Goal: Information Seeking & Learning: Learn about a topic

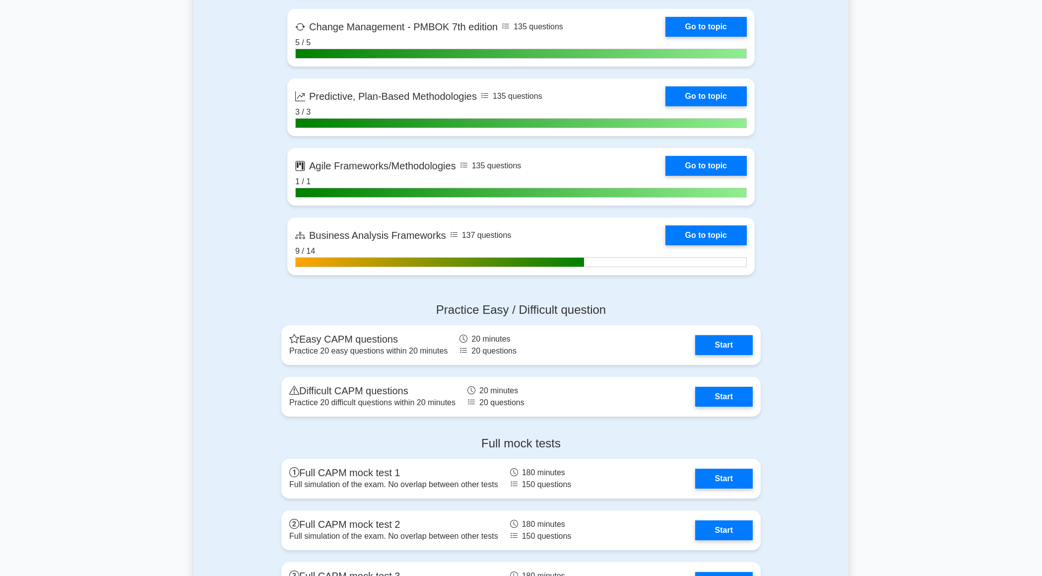
scroll to position [2632, 0]
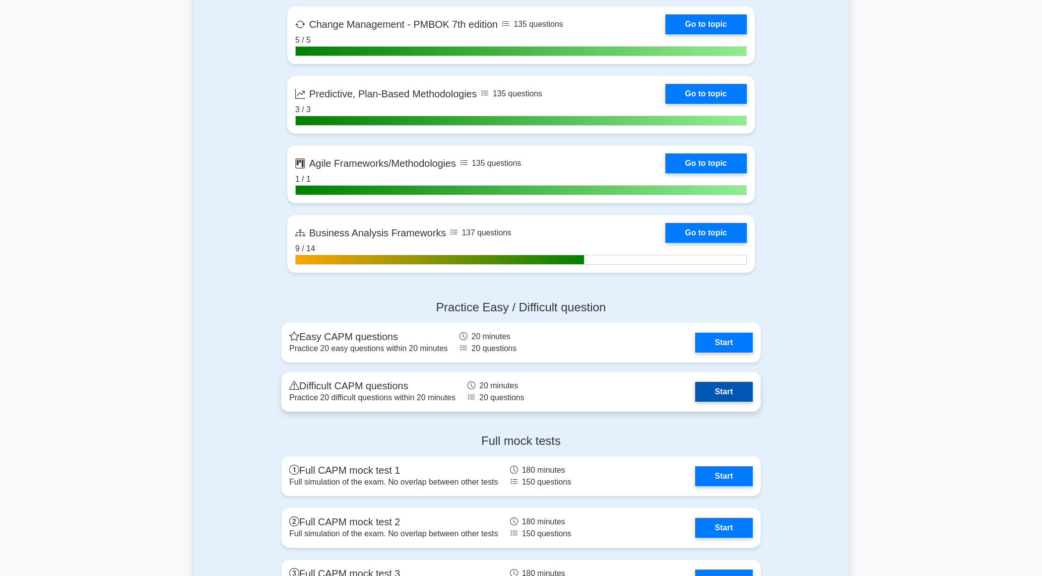
click at [742, 386] on link "Start" at bounding box center [724, 392] width 58 height 20
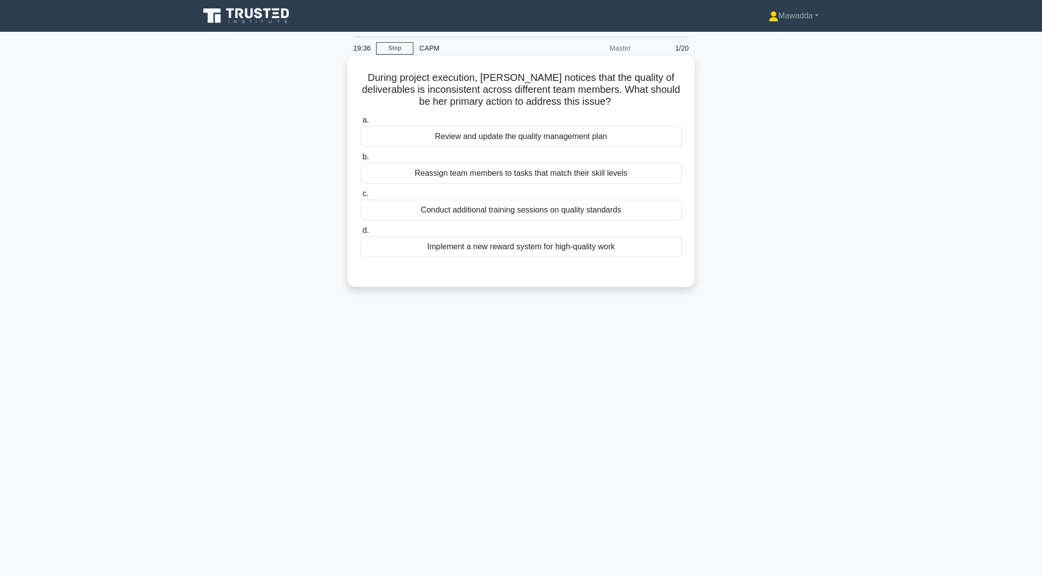
click at [642, 146] on div "Review and update the quality management plan" at bounding box center [521, 136] width 322 height 21
click at [360, 124] on input "a. Review and update the quality management plan" at bounding box center [360, 120] width 0 height 6
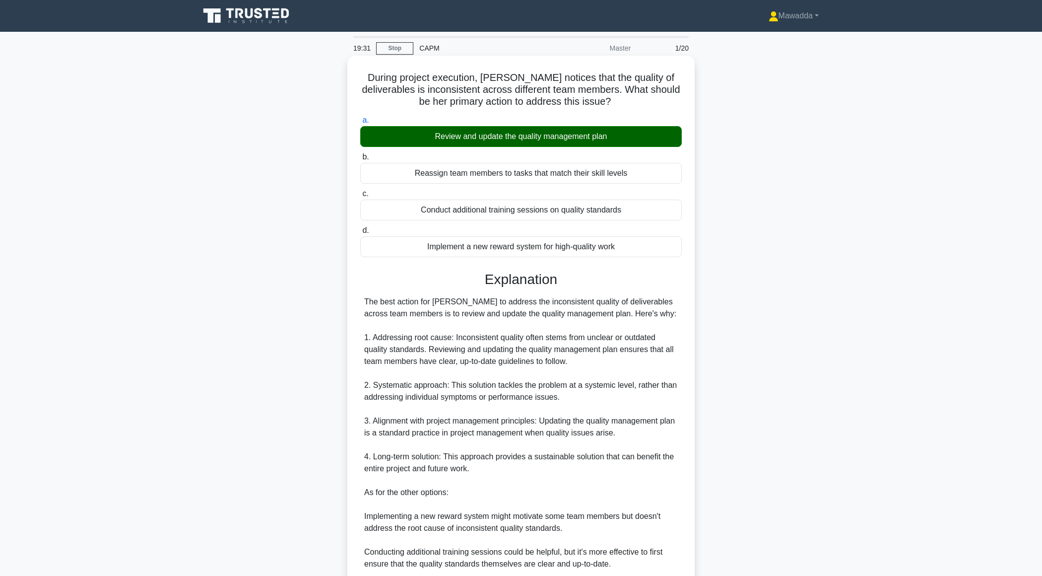
scroll to position [165, 0]
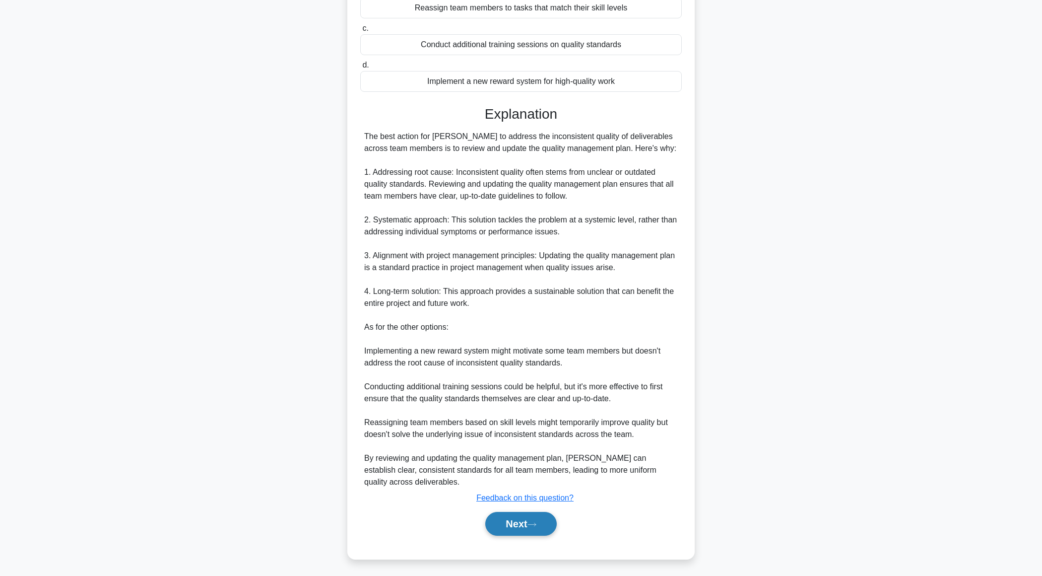
click at [505, 529] on button "Next" at bounding box center [520, 524] width 71 height 24
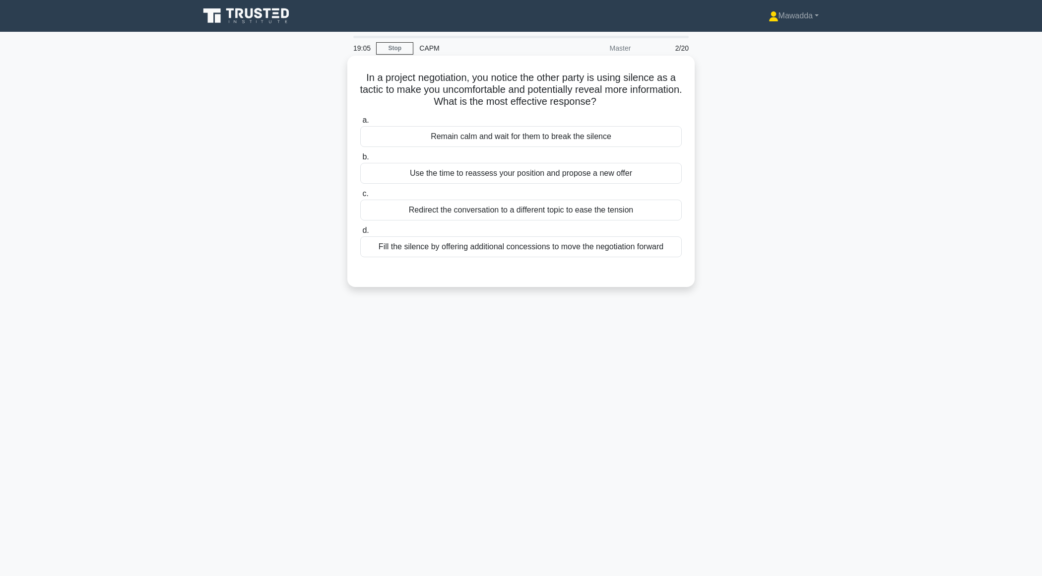
click at [491, 246] on div "Fill the silence by offering additional concessions to move the negotiation for…" at bounding box center [521, 246] width 322 height 21
click at [360, 234] on input "d. Fill the silence by offering additional concessions to move the negotiation …" at bounding box center [360, 230] width 0 height 6
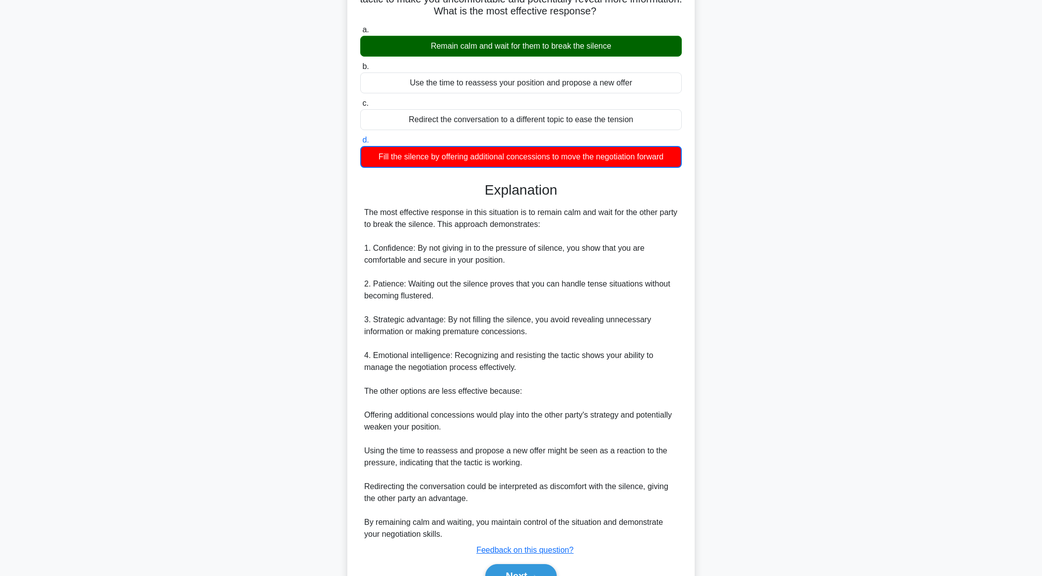
scroll to position [142, 0]
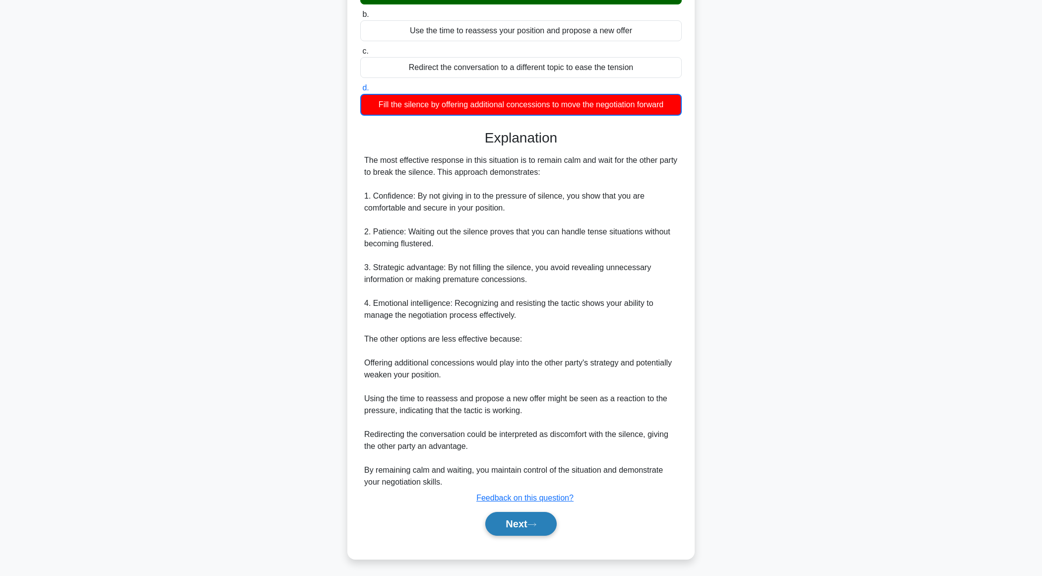
click at [492, 519] on button "Next" at bounding box center [520, 524] width 71 height 24
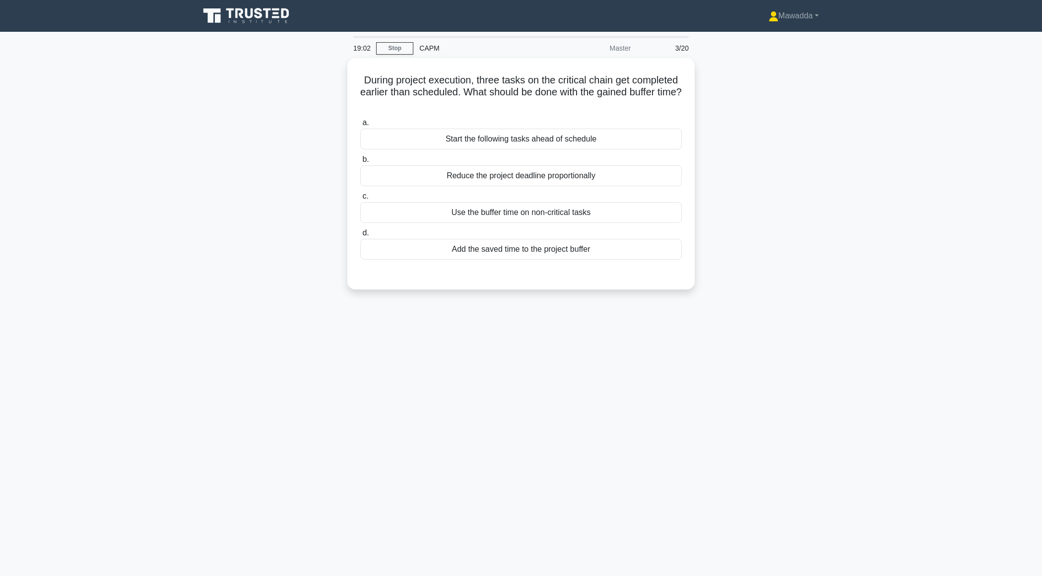
scroll to position [0, 0]
click at [454, 144] on div "Start the following tasks ahead of schedule" at bounding box center [521, 136] width 322 height 21
click at [360, 124] on input "a. Start the following tasks ahead of schedule" at bounding box center [360, 120] width 0 height 6
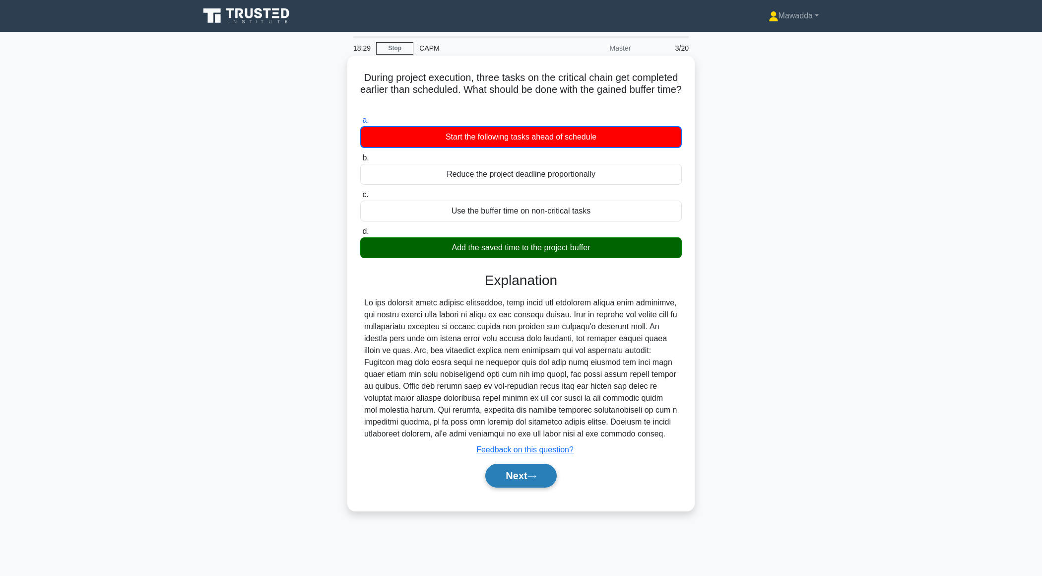
click at [510, 474] on button "Next" at bounding box center [520, 476] width 71 height 24
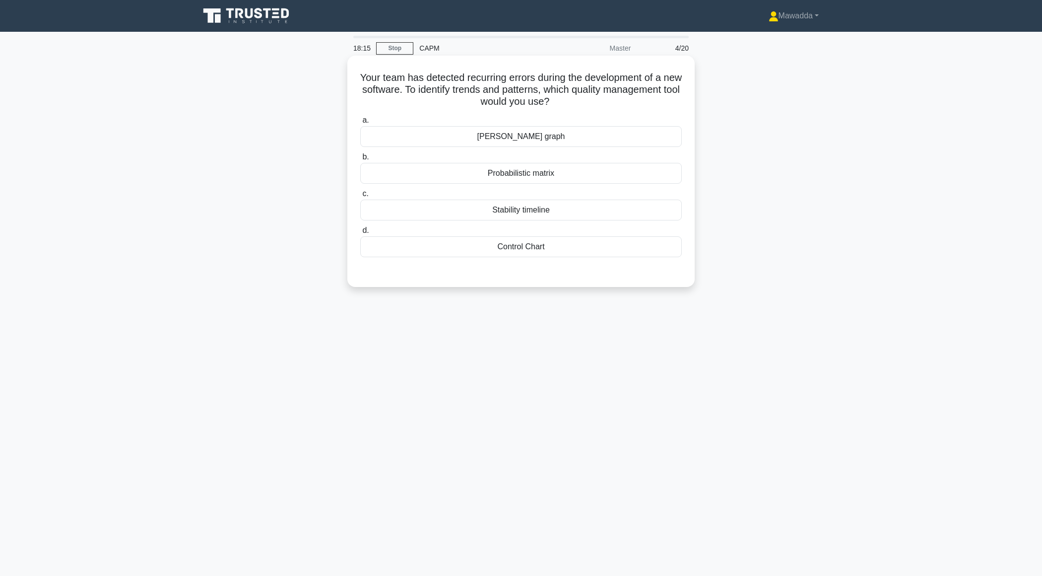
click at [574, 251] on div "Control Chart" at bounding box center [521, 246] width 322 height 21
click at [360, 234] on input "d. Control Chart" at bounding box center [360, 230] width 0 height 6
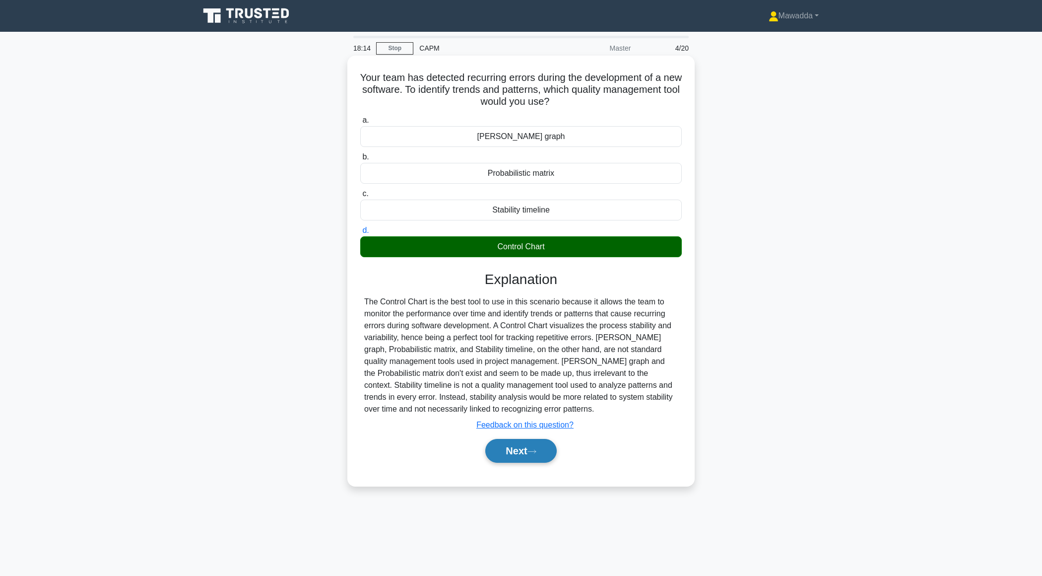
click at [497, 449] on button "Next" at bounding box center [520, 451] width 71 height 24
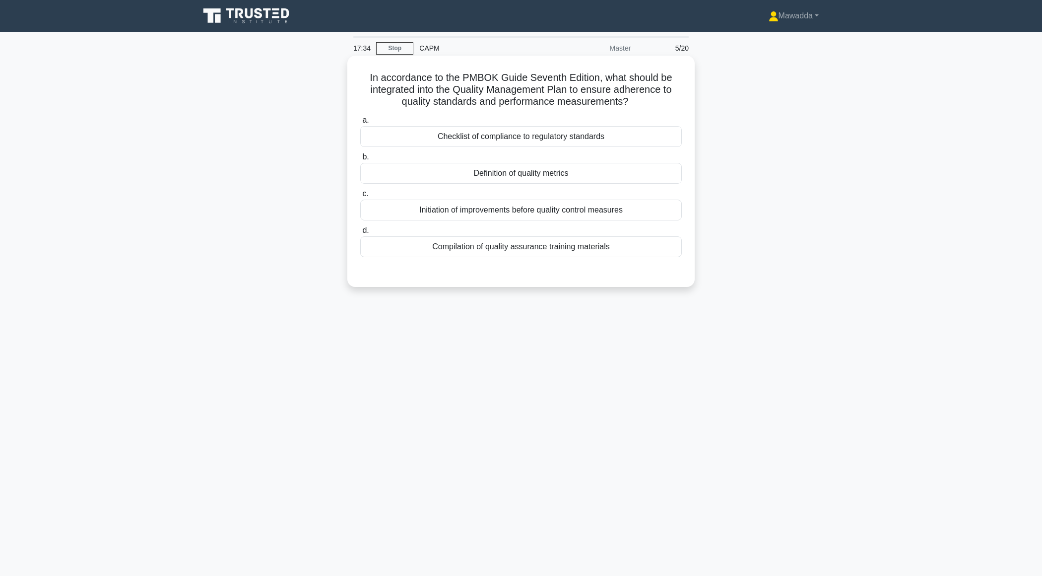
click at [553, 169] on div "Definition of quality metrics" at bounding box center [521, 173] width 322 height 21
click at [360, 160] on input "b. Definition of quality metrics" at bounding box center [360, 157] width 0 height 6
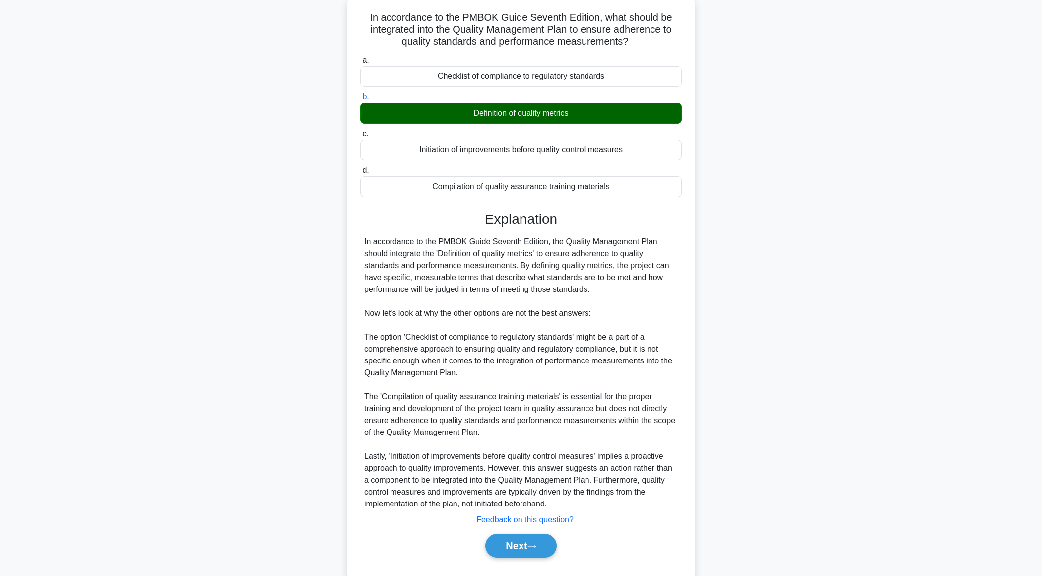
scroll to position [82, 0]
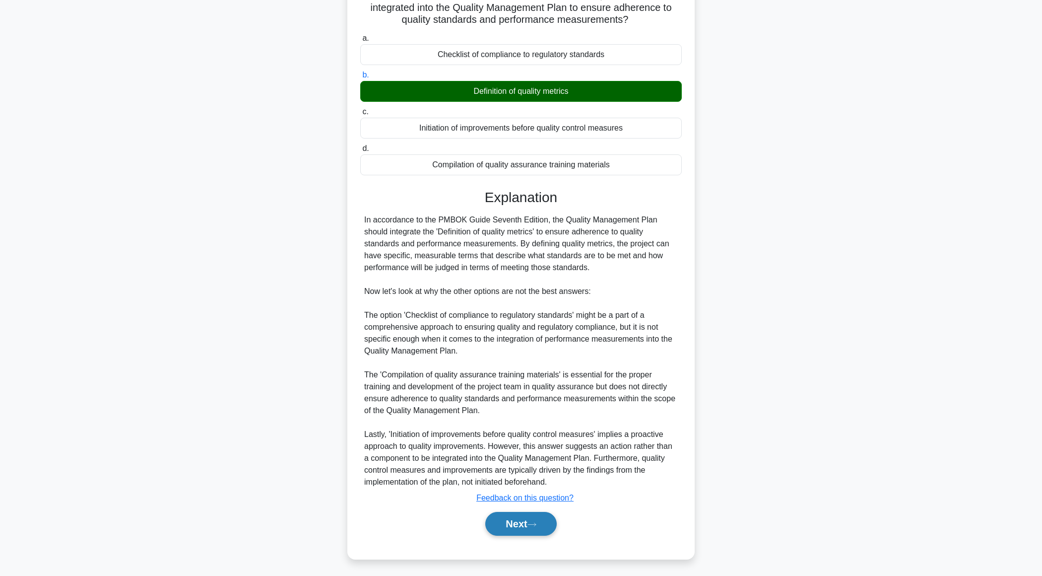
click at [493, 521] on button "Next" at bounding box center [520, 524] width 71 height 24
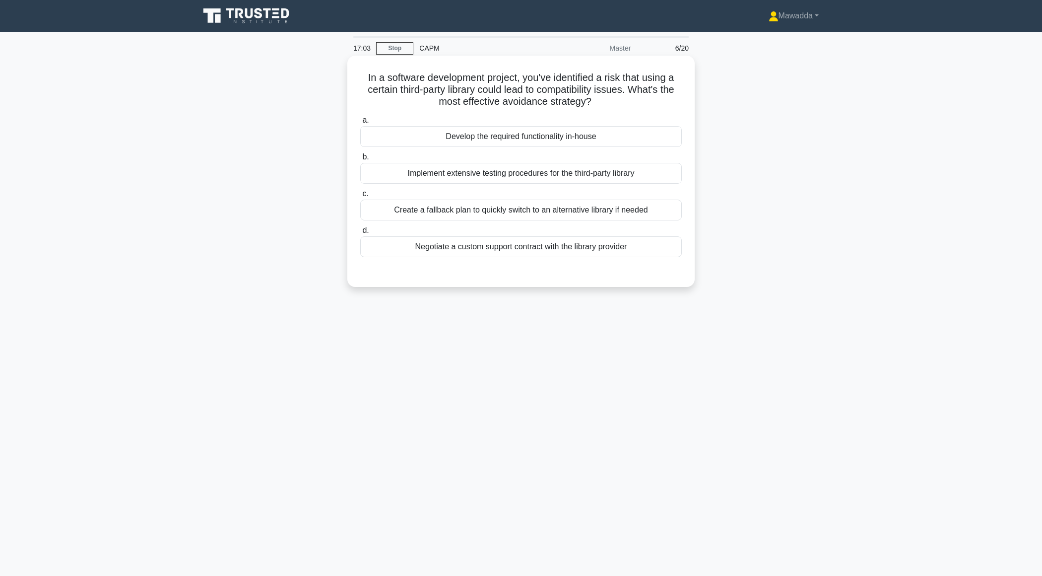
click at [542, 216] on div "Create a fallback plan to quickly switch to an alternative library if needed" at bounding box center [521, 210] width 322 height 21
click at [360, 197] on input "c. Create a fallback plan to quickly switch to an alternative library if needed" at bounding box center [360, 194] width 0 height 6
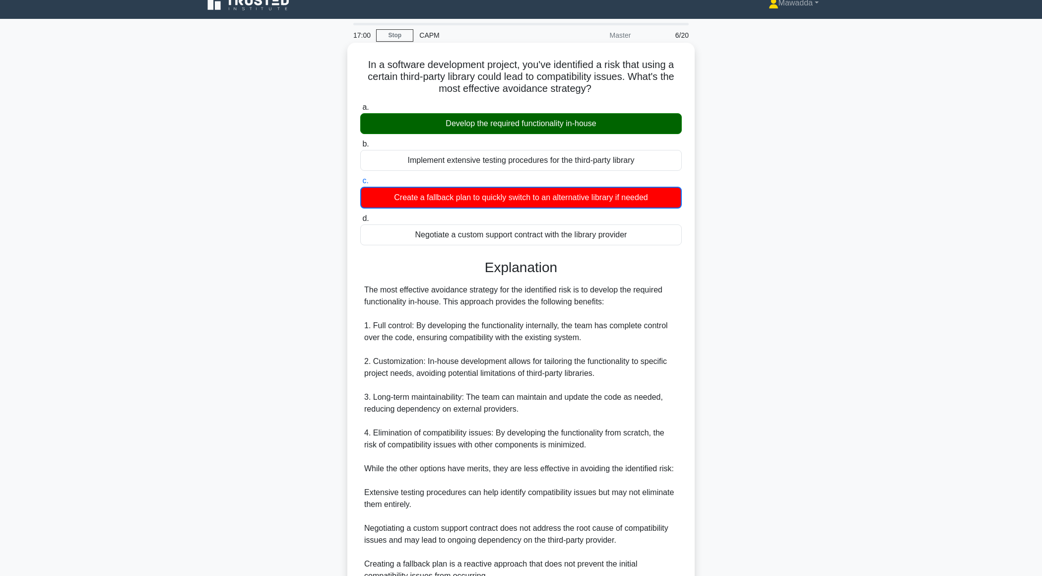
scroll to position [154, 0]
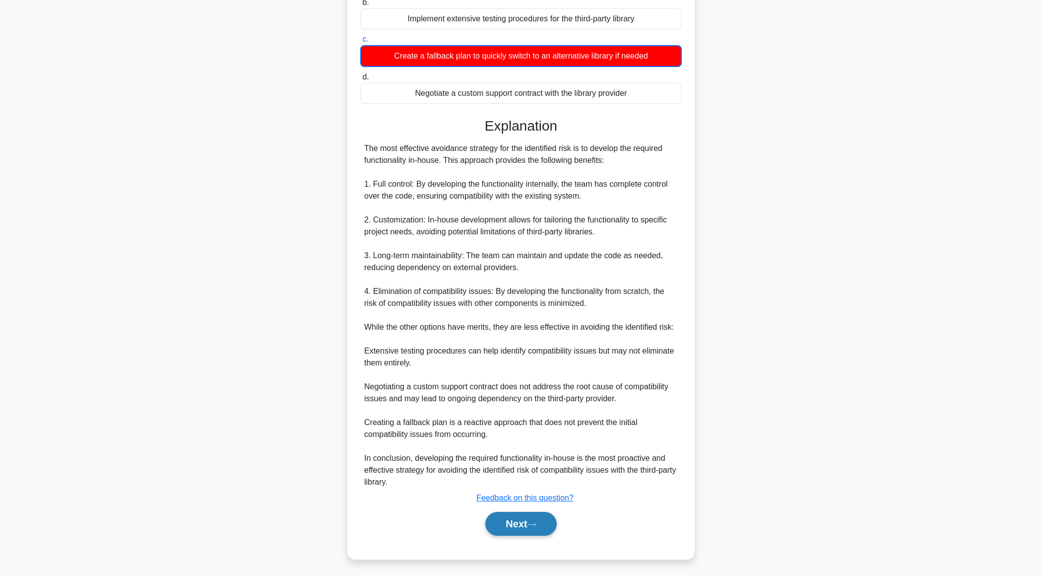
click at [518, 530] on button "Next" at bounding box center [520, 524] width 71 height 24
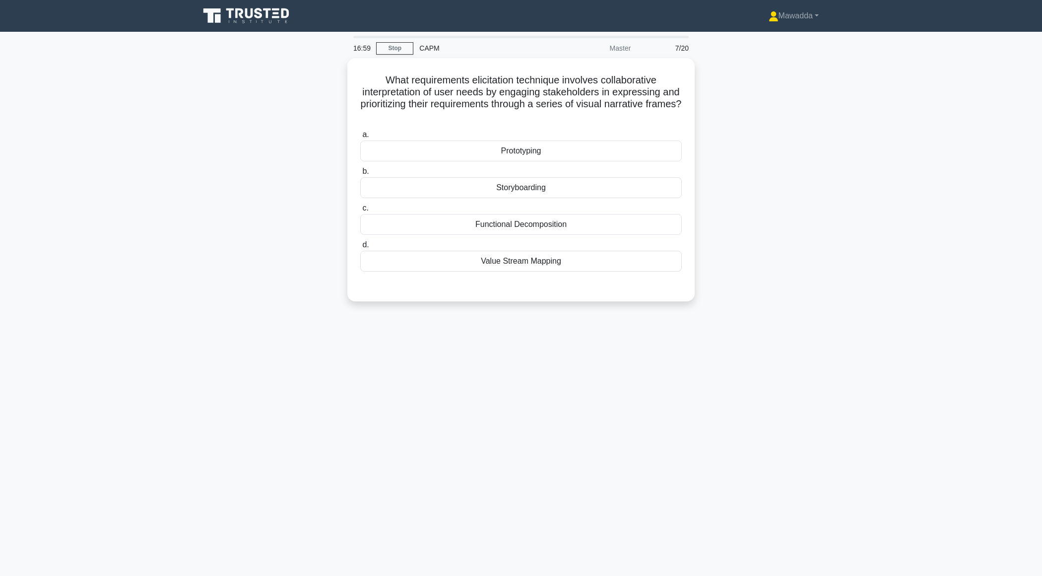
scroll to position [0, 0]
click at [474, 190] on div "Storyboarding" at bounding box center [521, 185] width 322 height 21
click at [360, 172] on input "b. Storyboarding" at bounding box center [360, 169] width 0 height 6
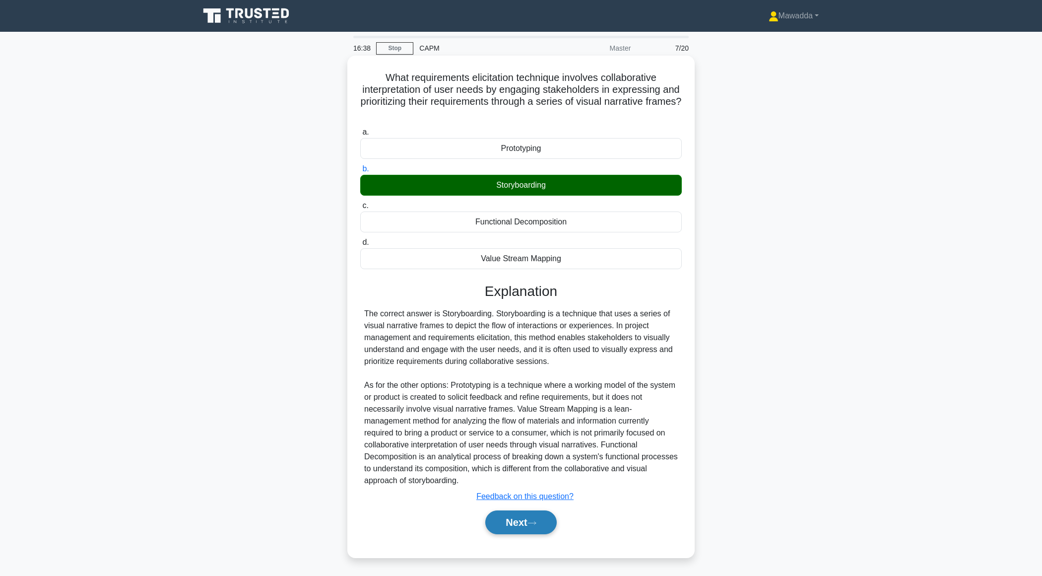
click at [520, 522] on button "Next" at bounding box center [520, 522] width 71 height 24
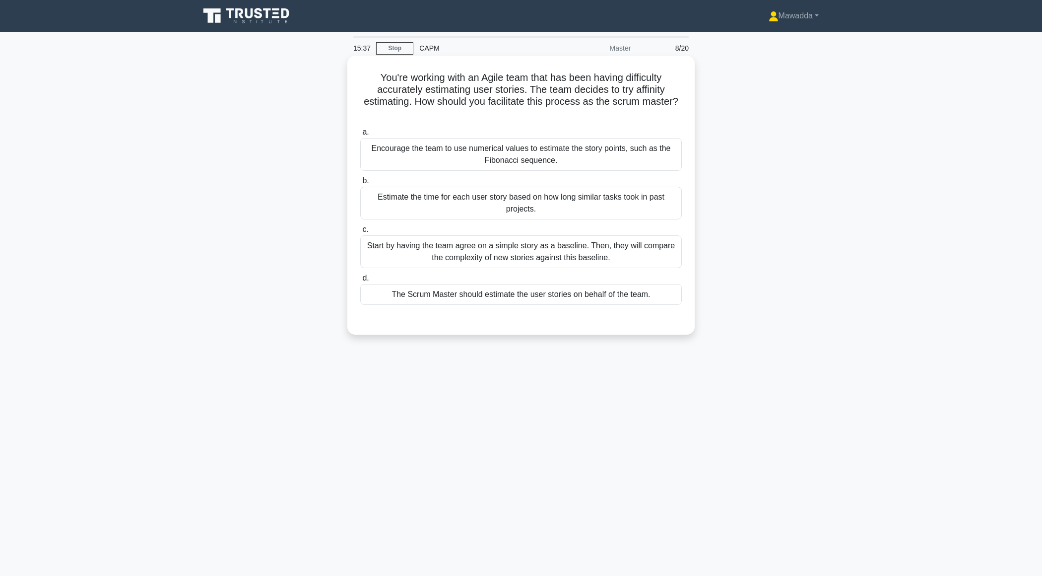
click at [610, 147] on div "Encourage the team to use numerical values to estimate the story points, such a…" at bounding box center [521, 154] width 322 height 33
click at [360, 136] on input "a. Encourage the team to use numerical values to estimate the story points, suc…" at bounding box center [360, 132] width 0 height 6
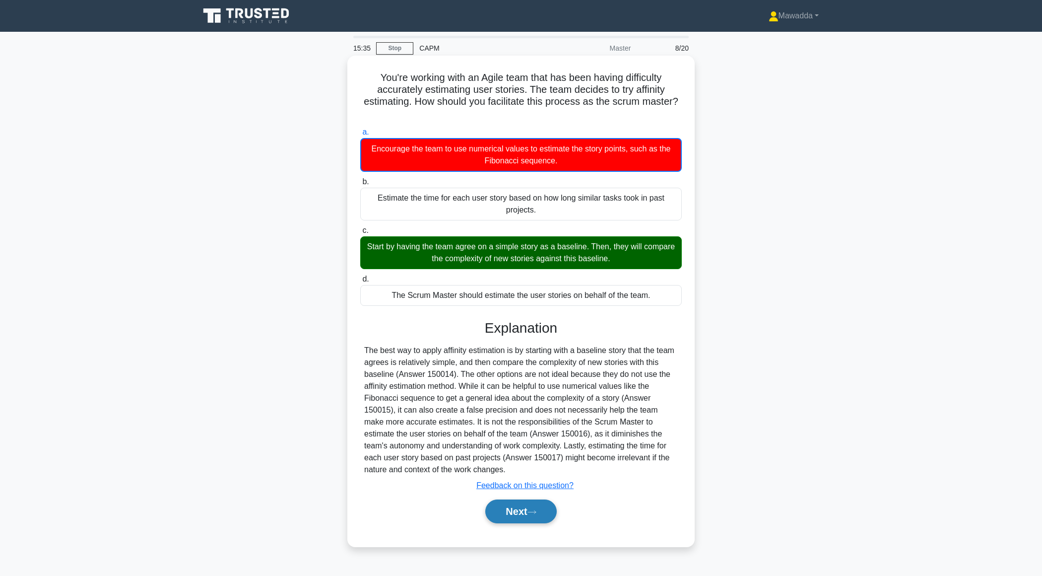
click at [525, 501] on button "Next" at bounding box center [520, 511] width 71 height 24
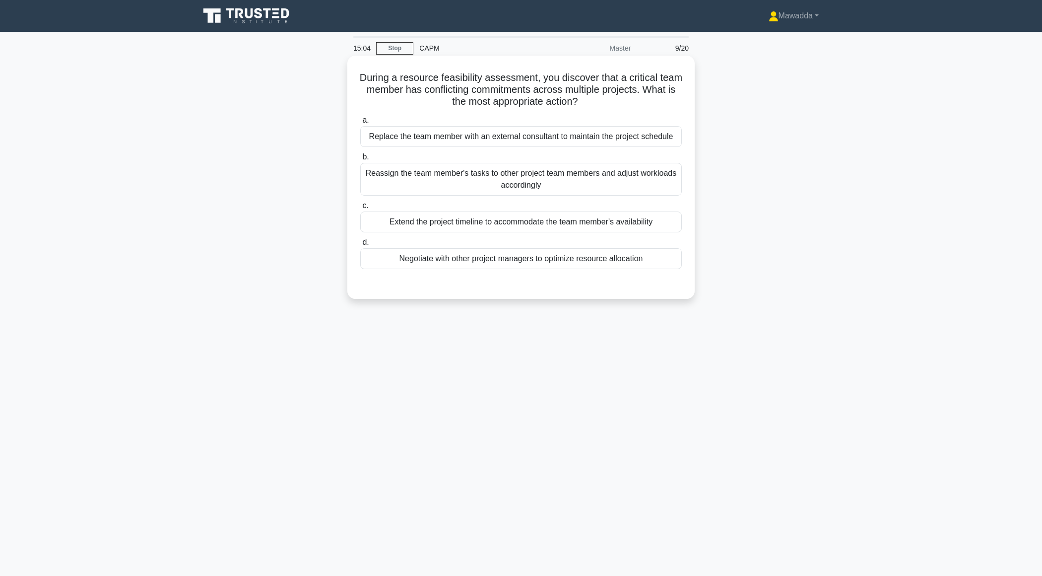
click at [531, 254] on div "Negotiate with other project managers to optimize resource allocation" at bounding box center [521, 258] width 322 height 21
click at [360, 246] on input "d. Negotiate with other project managers to optimize resource allocation" at bounding box center [360, 242] width 0 height 6
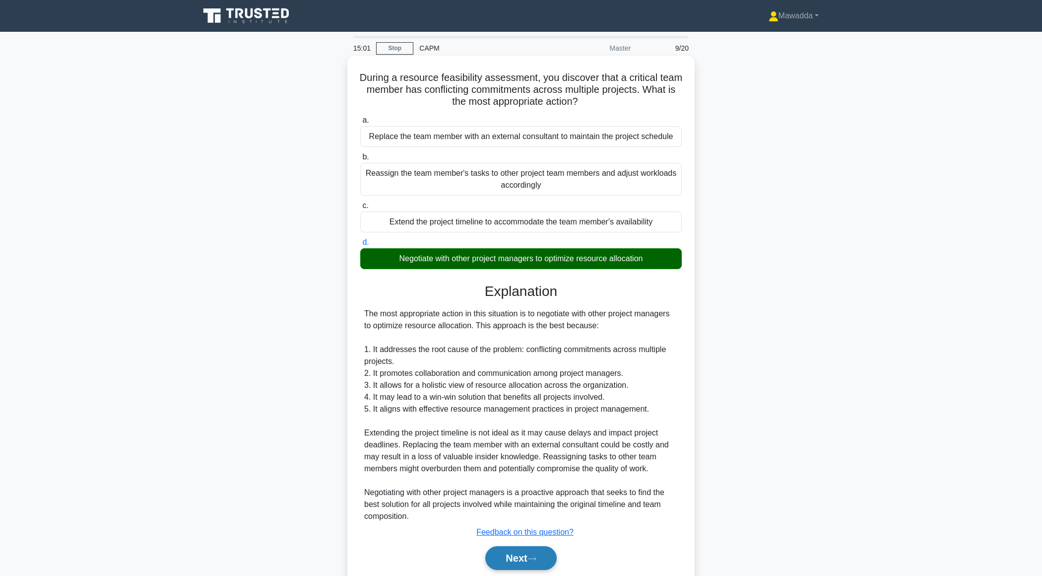
click at [508, 547] on button "Next" at bounding box center [520, 558] width 71 height 24
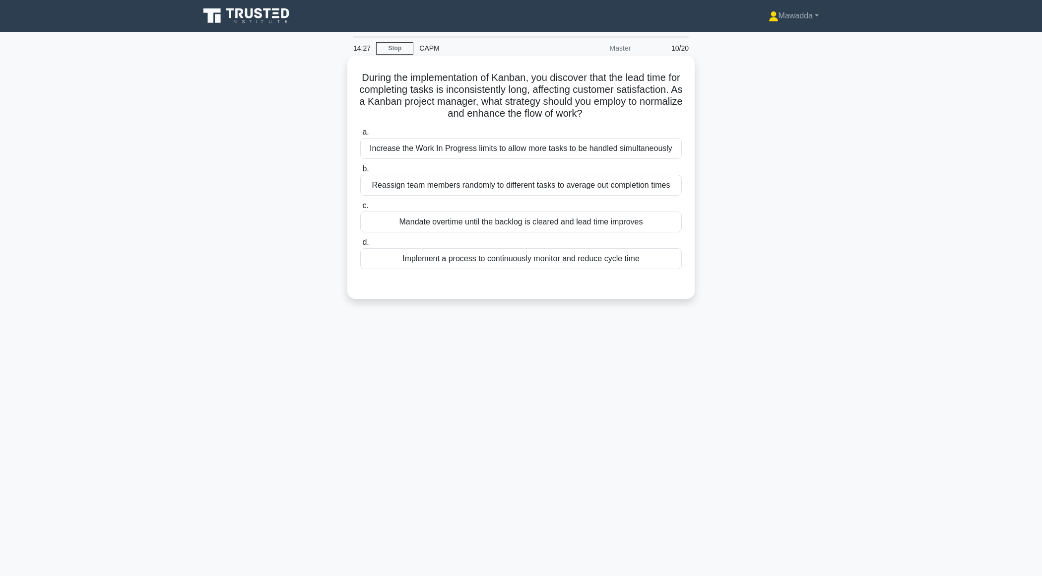
click at [567, 258] on div "Implement a process to continuously monitor and reduce cycle time" at bounding box center [521, 258] width 322 height 21
click at [360, 246] on input "d. Implement a process to continuously monitor and reduce cycle time" at bounding box center [360, 242] width 0 height 6
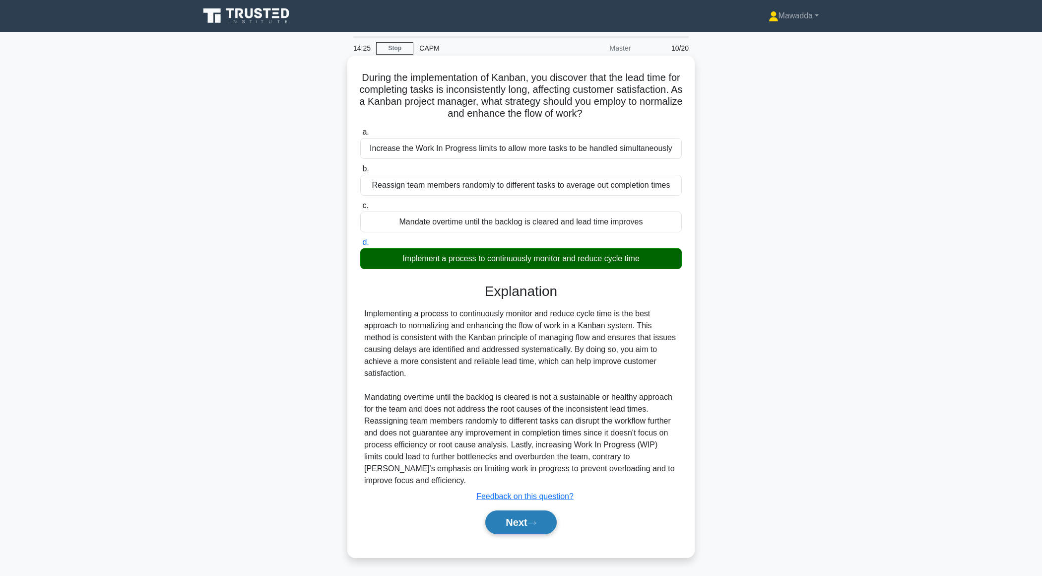
click at [514, 518] on button "Next" at bounding box center [520, 522] width 71 height 24
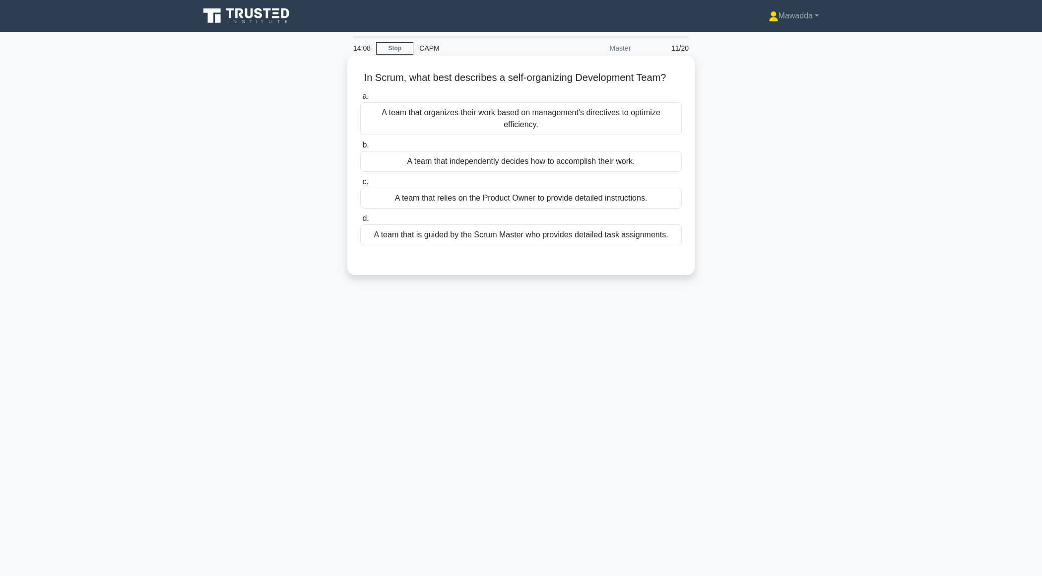
click at [431, 162] on div "A team that independently decides how to accomplish their work." at bounding box center [521, 161] width 322 height 21
click at [360, 148] on input "b. A team that independently decides how to accomplish their work." at bounding box center [360, 145] width 0 height 6
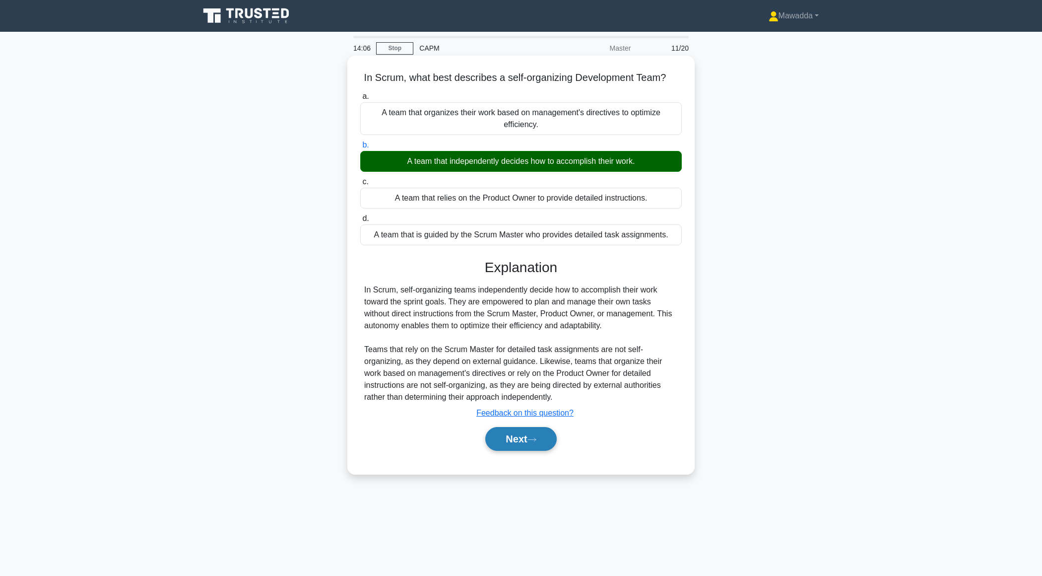
click at [499, 430] on button "Next" at bounding box center [520, 439] width 71 height 24
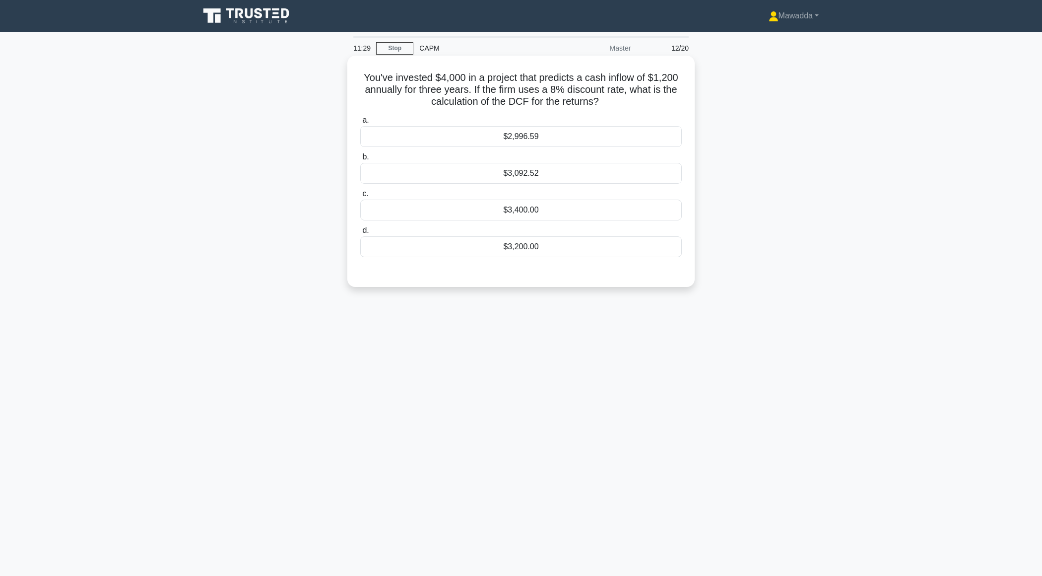
click at [530, 133] on div "$2,996.59" at bounding box center [521, 136] width 322 height 21
click at [360, 124] on input "a. $2,996.59" at bounding box center [360, 120] width 0 height 6
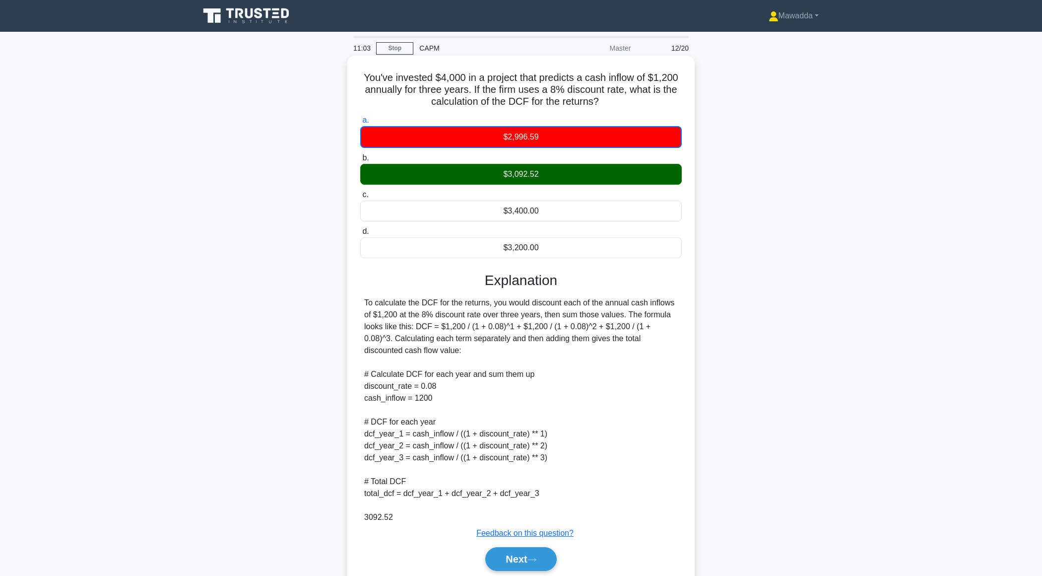
scroll to position [35, 0]
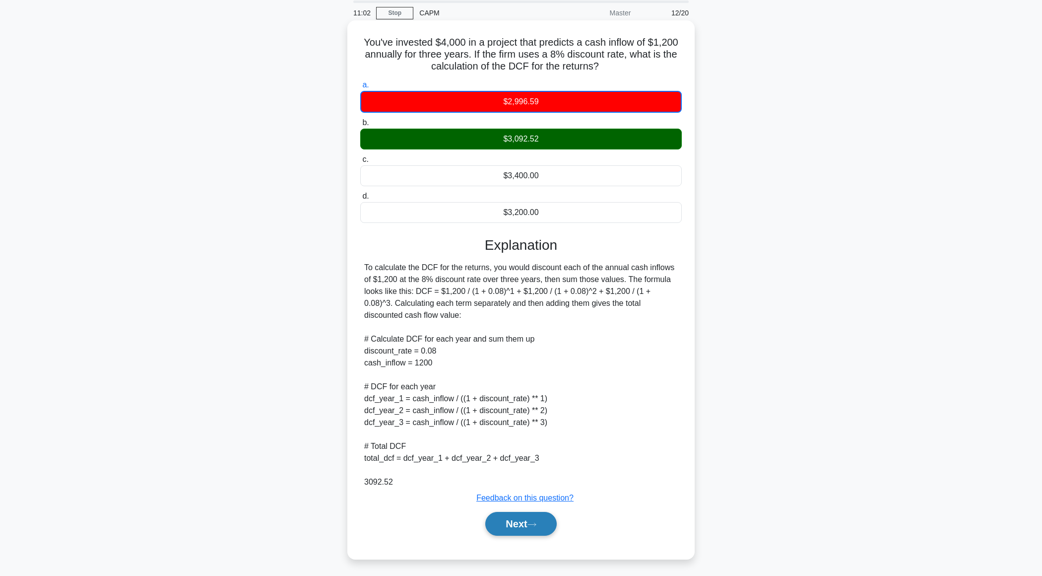
click at [507, 525] on button "Next" at bounding box center [520, 524] width 71 height 24
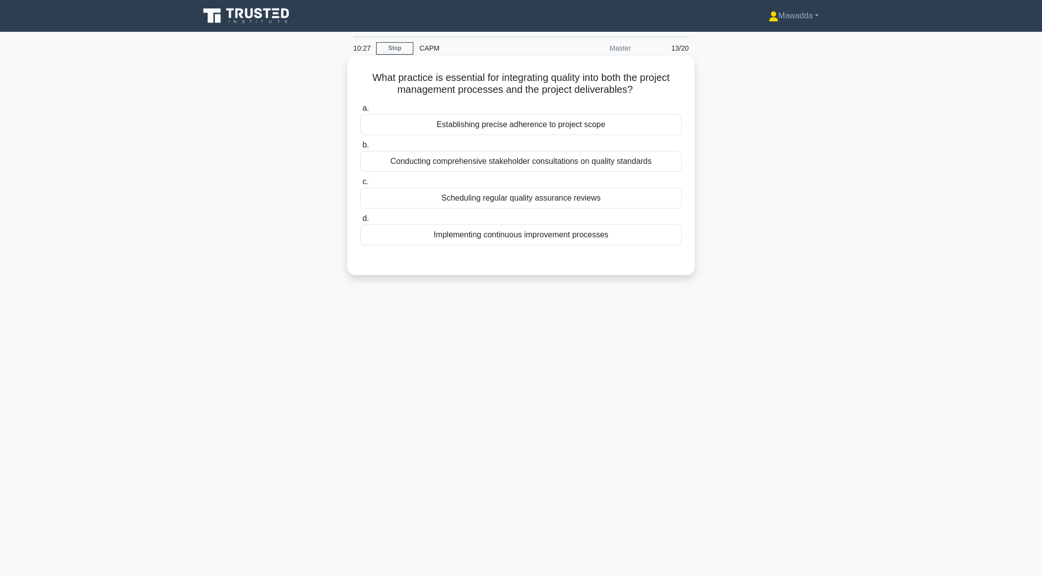
click at [525, 235] on div "Implementing continuous improvement processes" at bounding box center [521, 234] width 322 height 21
click at [360, 222] on input "d. Implementing continuous improvement processes" at bounding box center [360, 218] width 0 height 6
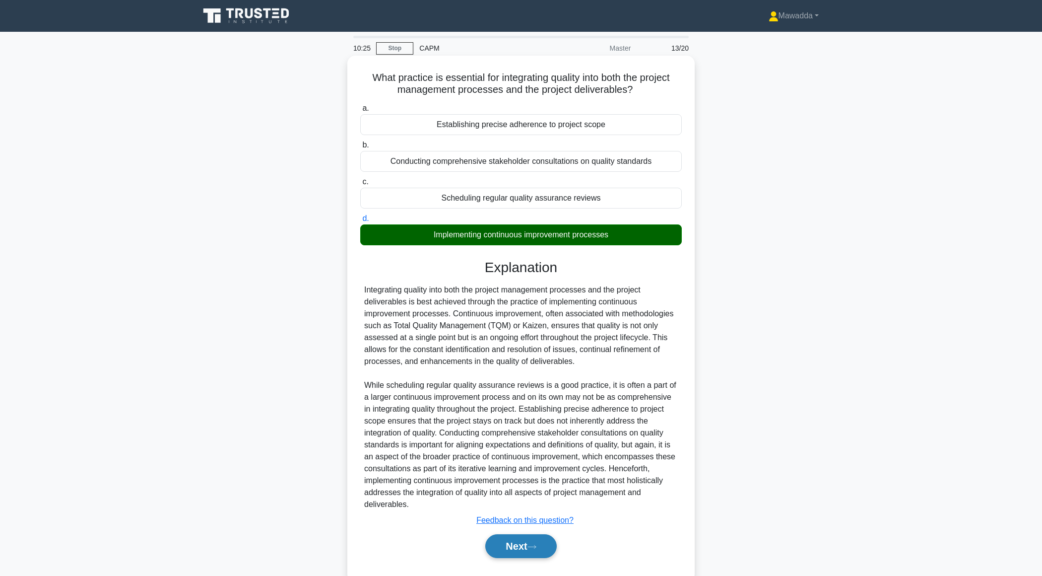
click at [506, 537] on button "Next" at bounding box center [520, 546] width 71 height 24
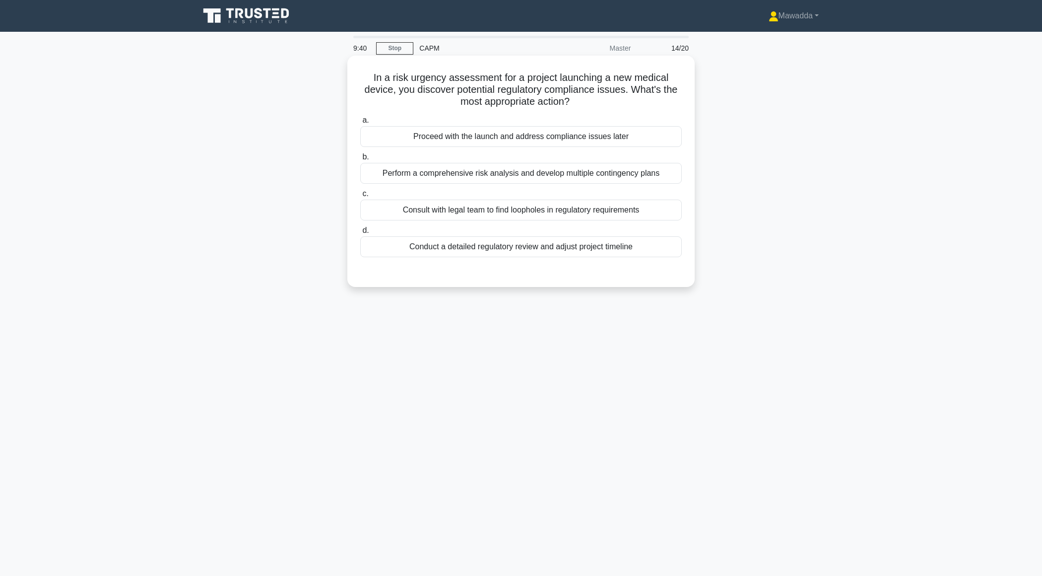
click at [632, 176] on div "Perform a comprehensive risk analysis and develop multiple contingency plans" at bounding box center [521, 173] width 322 height 21
click at [360, 160] on input "b. Perform a comprehensive risk analysis and develop multiple contingency plans" at bounding box center [360, 157] width 0 height 6
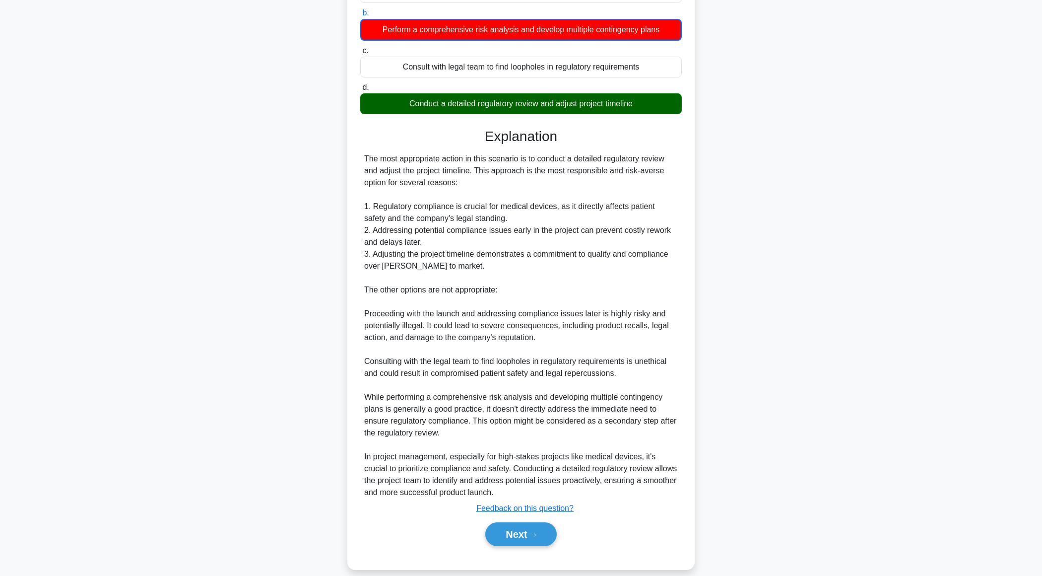
scroll to position [154, 0]
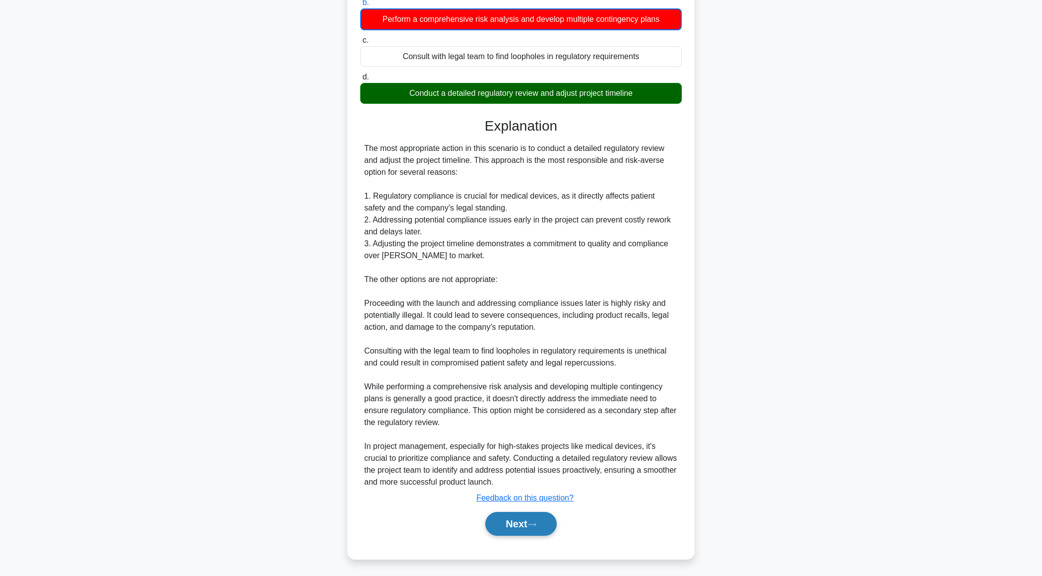
click at [498, 530] on button "Next" at bounding box center [520, 524] width 71 height 24
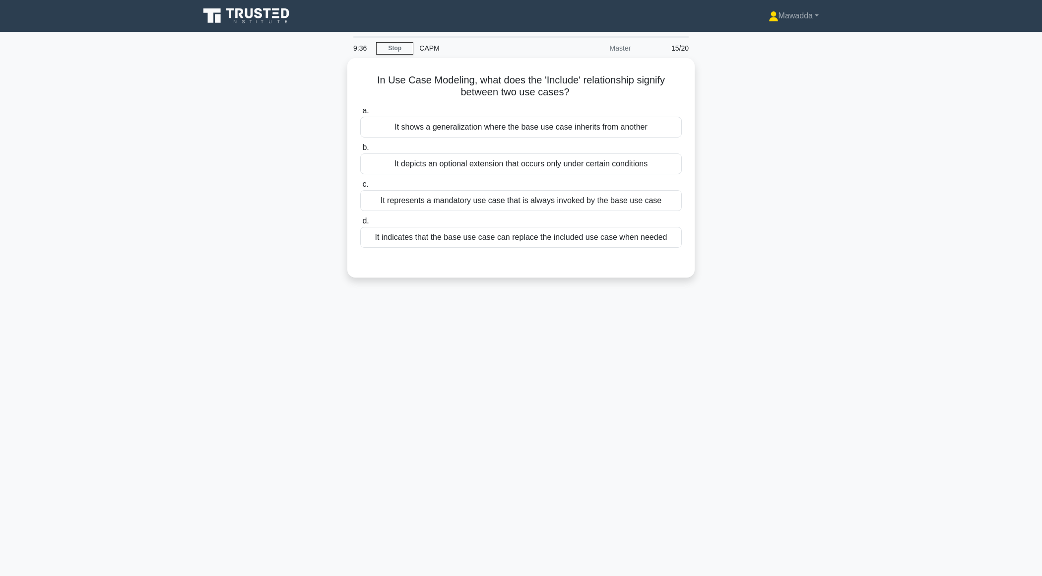
scroll to position [0, 0]
click at [633, 203] on div "It represents a mandatory use case that is always invoked by the base use case" at bounding box center [521, 198] width 322 height 21
click at [360, 185] on input "c. It represents a mandatory use case that is always invoked by the base use ca…" at bounding box center [360, 182] width 0 height 6
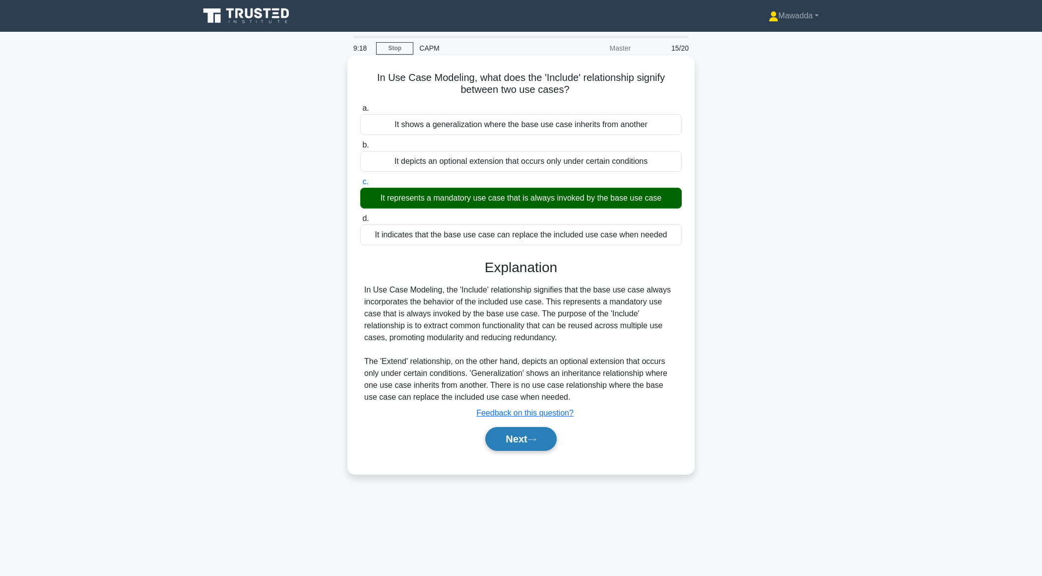
click at [512, 441] on button "Next" at bounding box center [520, 439] width 71 height 24
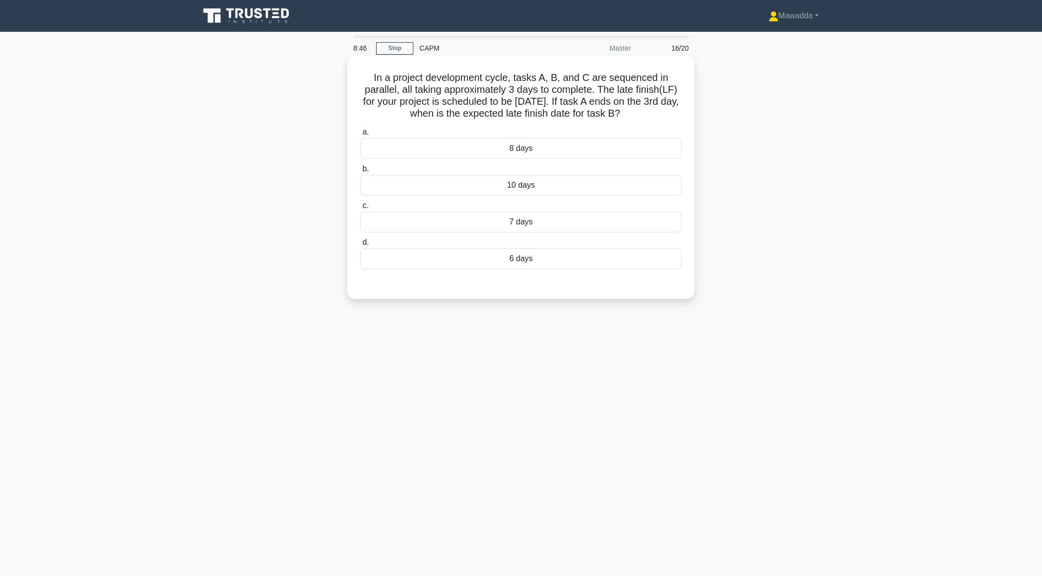
click at [547, 266] on div "6 days" at bounding box center [521, 258] width 322 height 21
click at [360, 246] on input "d. 6 days" at bounding box center [360, 242] width 0 height 6
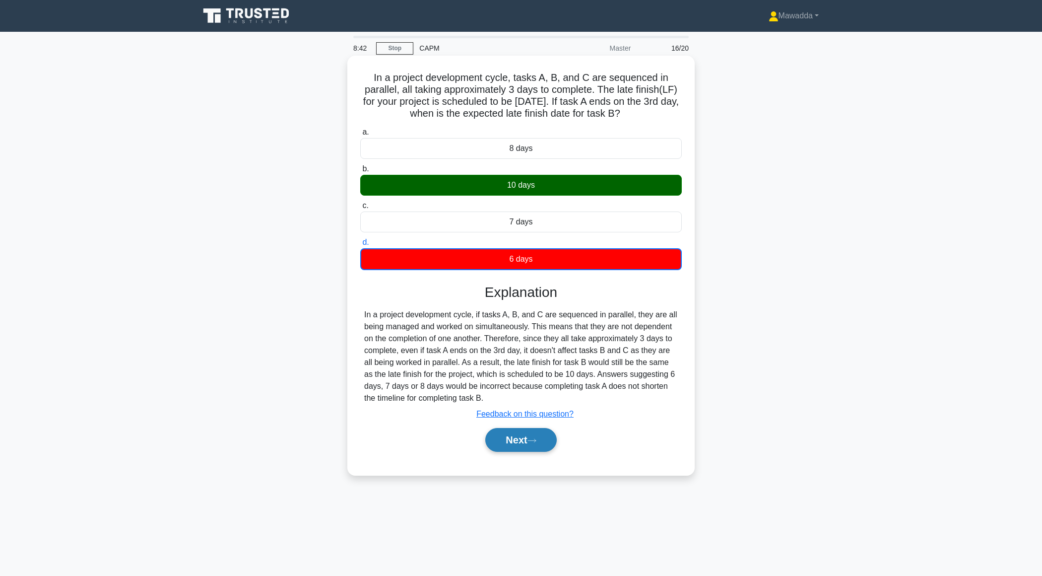
click at [500, 447] on button "Next" at bounding box center [520, 440] width 71 height 24
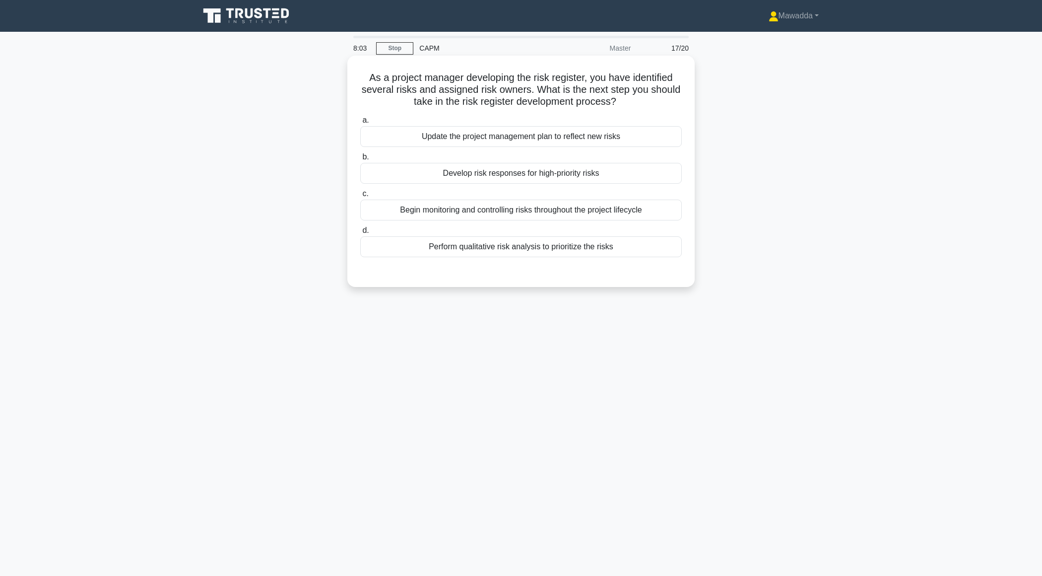
click at [621, 149] on div "a. Update the project management plan to reflect new risks b. Develop risk resp…" at bounding box center [521, 185] width 334 height 147
click at [619, 139] on div "Update the project management plan to reflect new risks" at bounding box center [521, 136] width 322 height 21
click at [360, 124] on input "a. Update the project management plan to reflect new risks" at bounding box center [360, 120] width 0 height 6
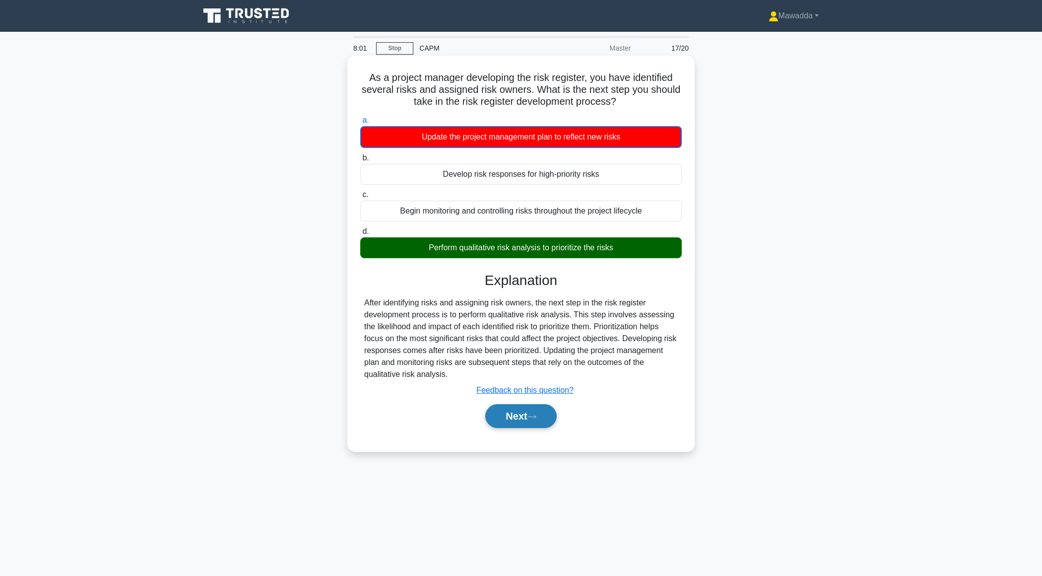
click at [510, 410] on button "Next" at bounding box center [520, 416] width 71 height 24
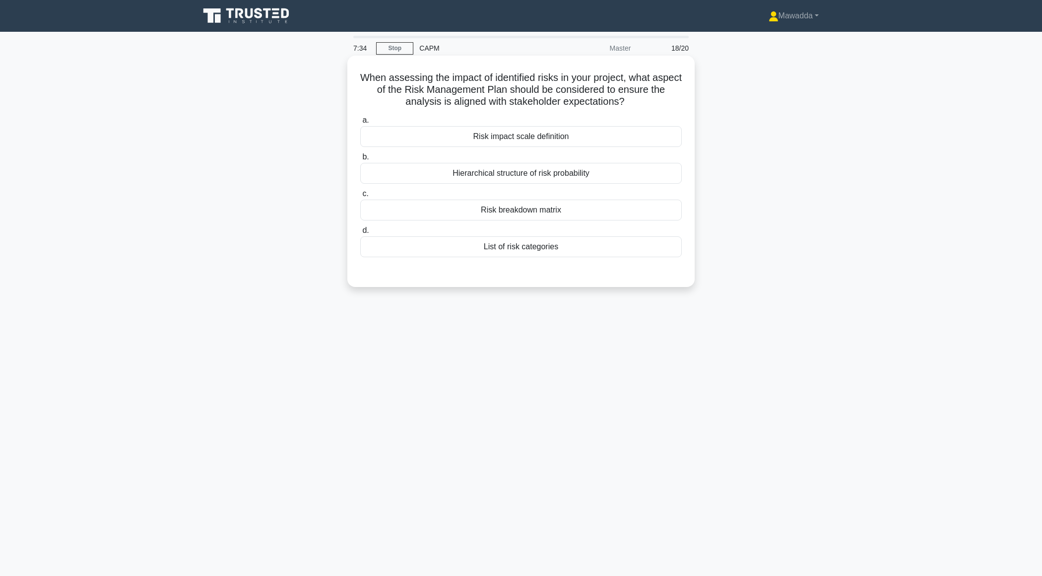
click at [555, 214] on div "Risk breakdown matrix" at bounding box center [521, 210] width 322 height 21
click at [360, 197] on input "c. Risk breakdown matrix" at bounding box center [360, 194] width 0 height 6
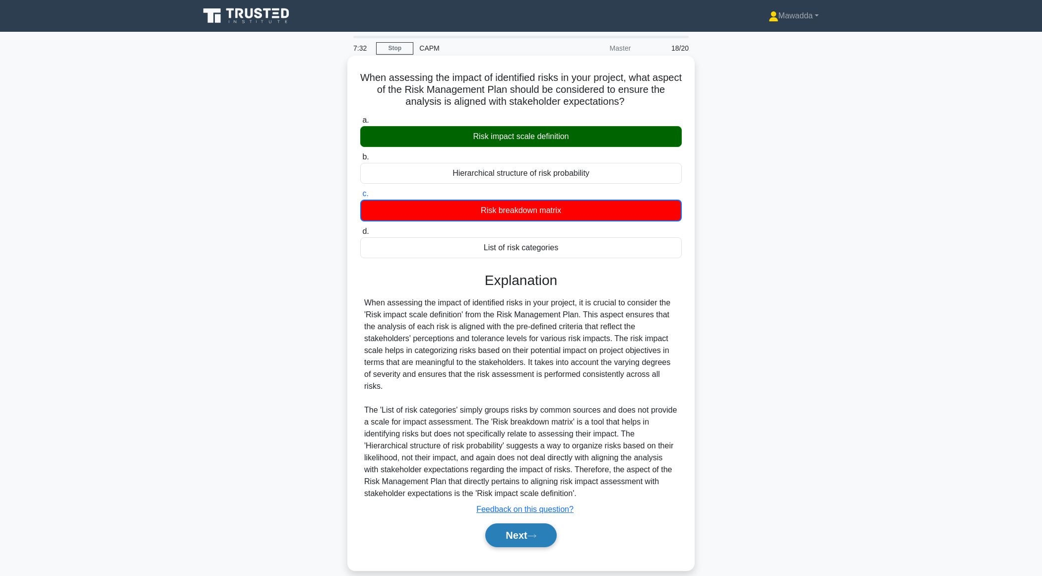
click at [510, 534] on button "Next" at bounding box center [520, 535] width 71 height 24
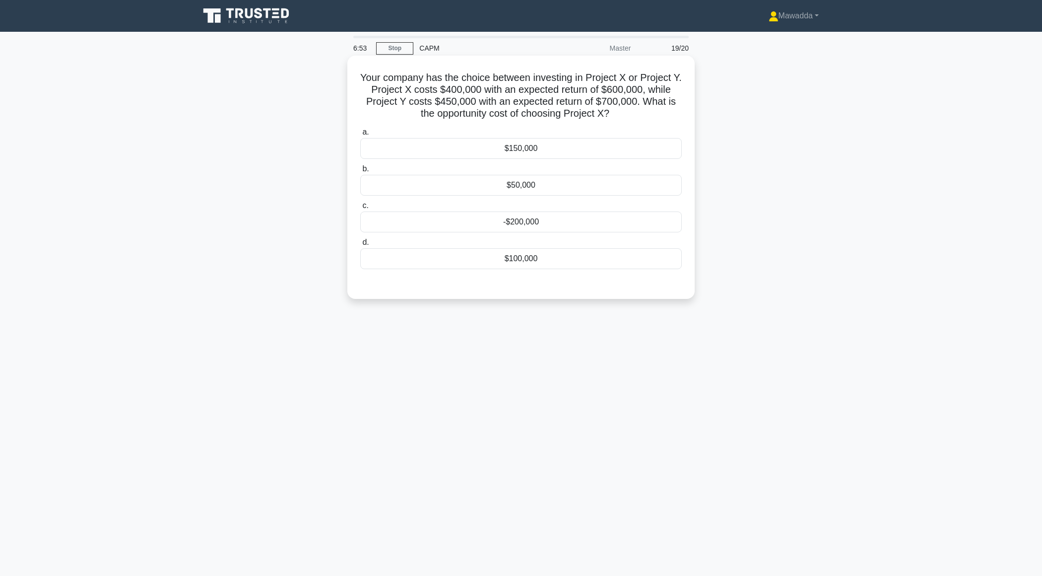
click at [605, 180] on div "$50,000" at bounding box center [521, 185] width 322 height 21
click at [360, 172] on input "b. $50,000" at bounding box center [360, 169] width 0 height 6
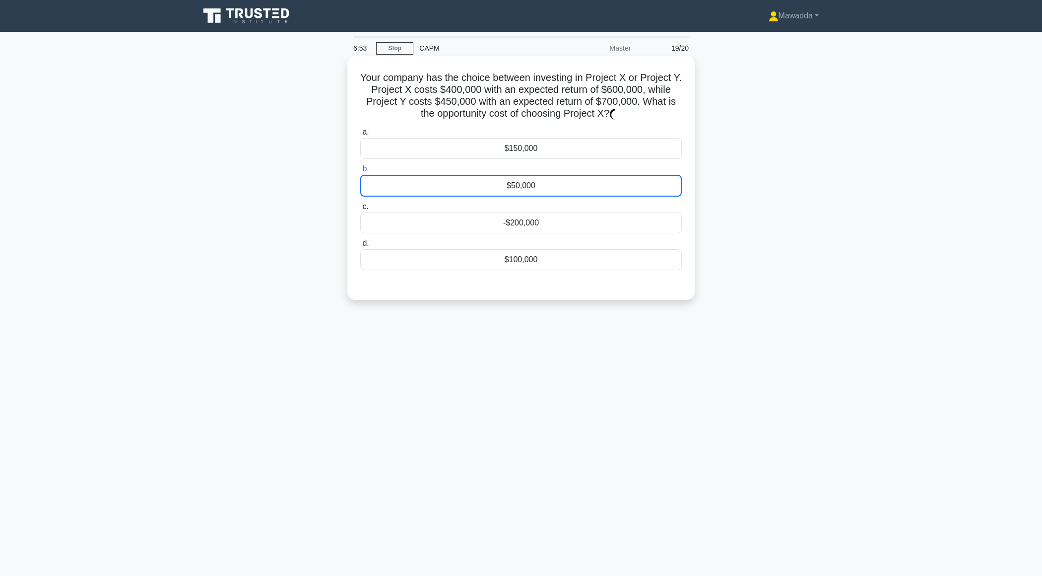
click at [605, 180] on div "$50,000" at bounding box center [521, 186] width 322 height 22
click at [360, 172] on input "b. $50,000" at bounding box center [360, 169] width 0 height 6
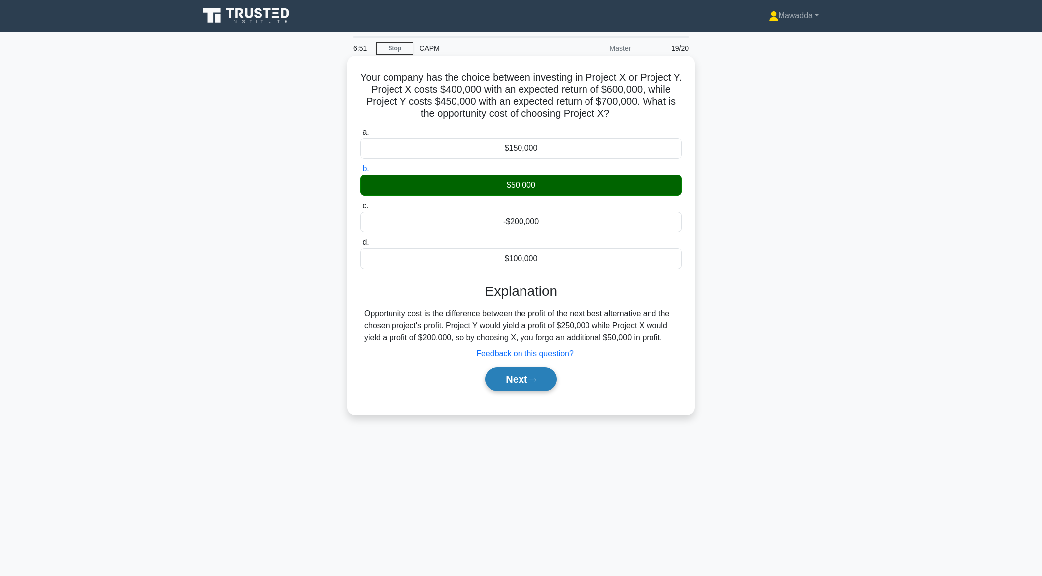
click at [512, 383] on button "Next" at bounding box center [520, 379] width 71 height 24
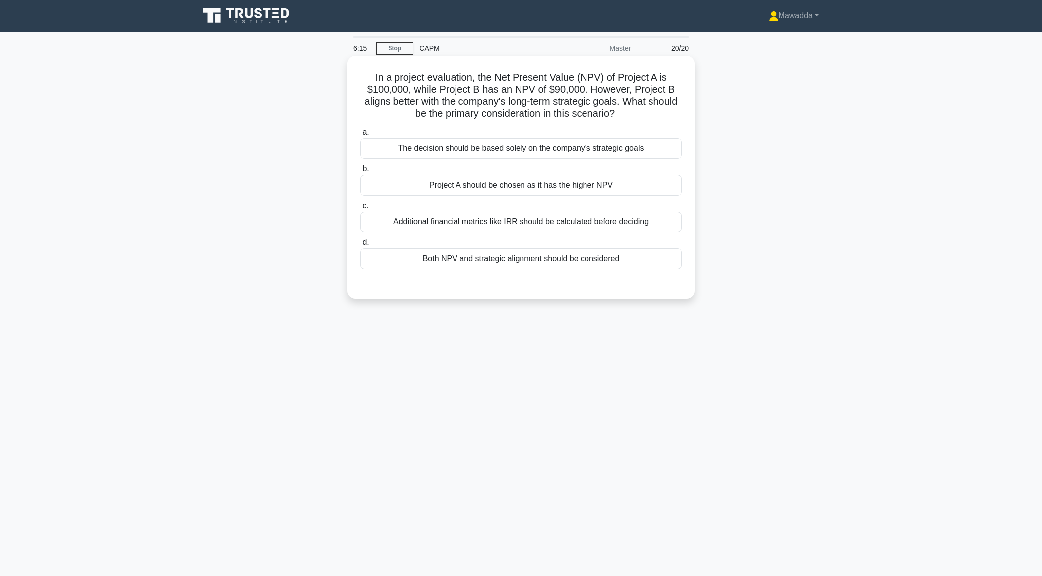
click at [577, 222] on div "Additional financial metrics like IRR should be calculated before deciding" at bounding box center [521, 221] width 322 height 21
click at [360, 209] on input "c. Additional financial metrics like IRR should be calculated before deciding" at bounding box center [360, 206] width 0 height 6
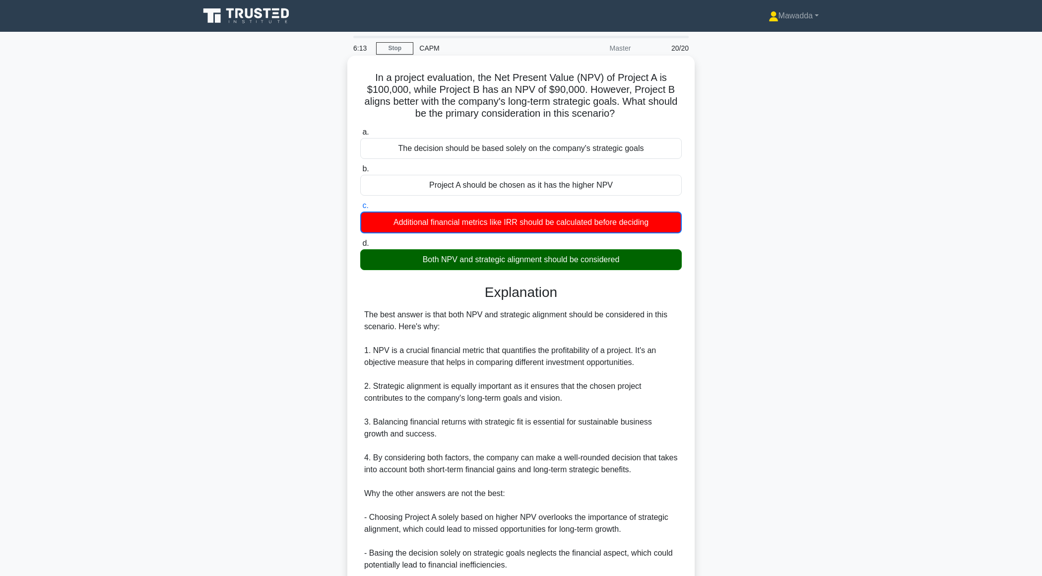
scroll to position [179, 0]
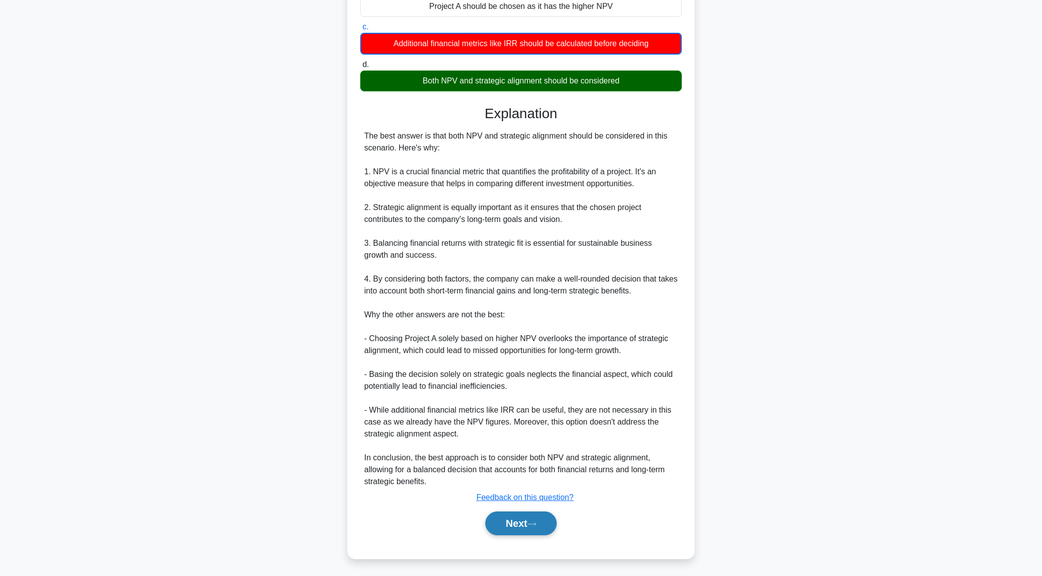
click at [503, 529] on button "Next" at bounding box center [520, 523] width 71 height 24
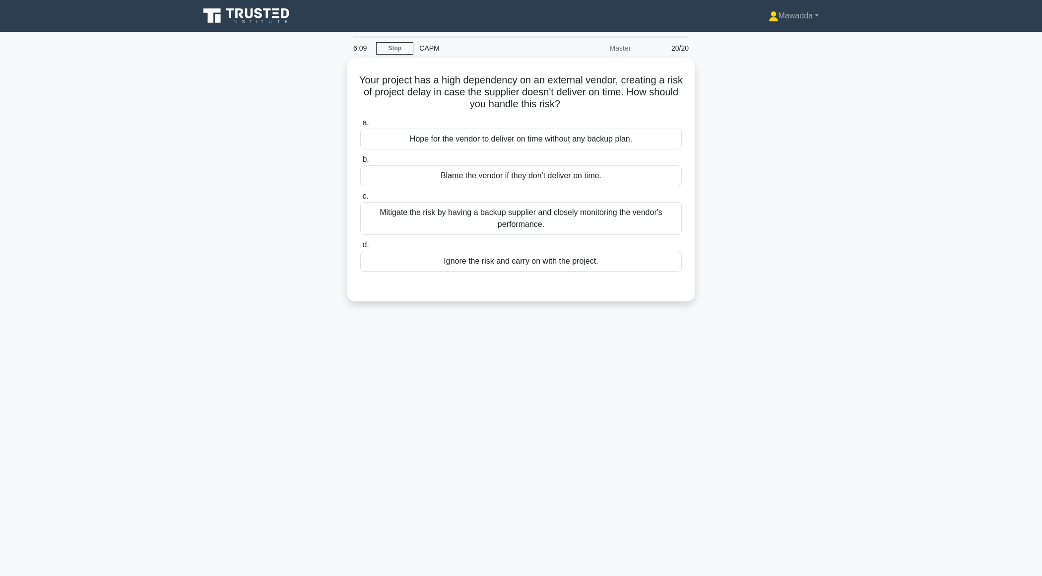
scroll to position [0, 0]
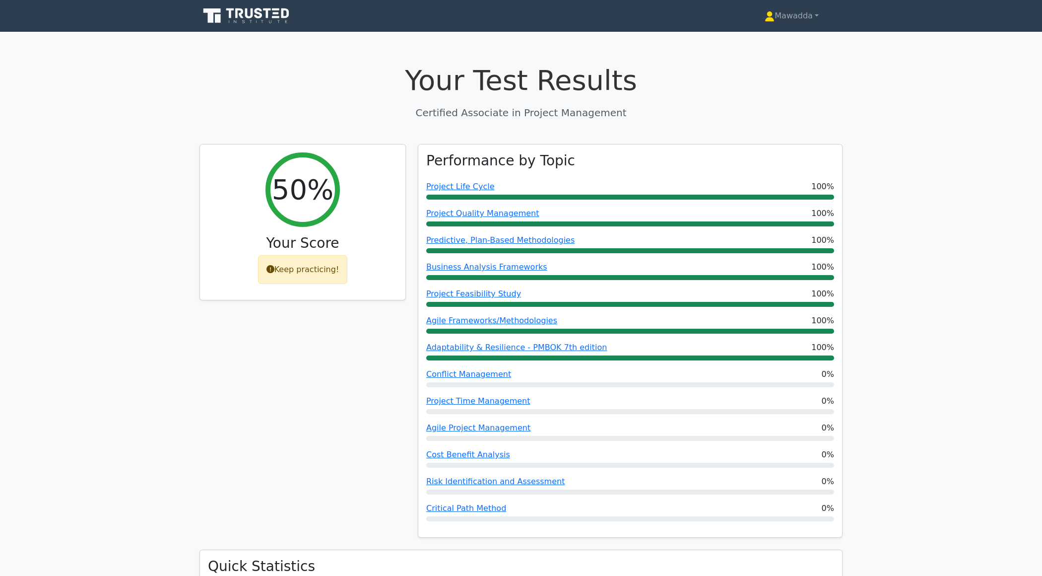
click at [259, 14] on icon at bounding box center [247, 15] width 95 height 19
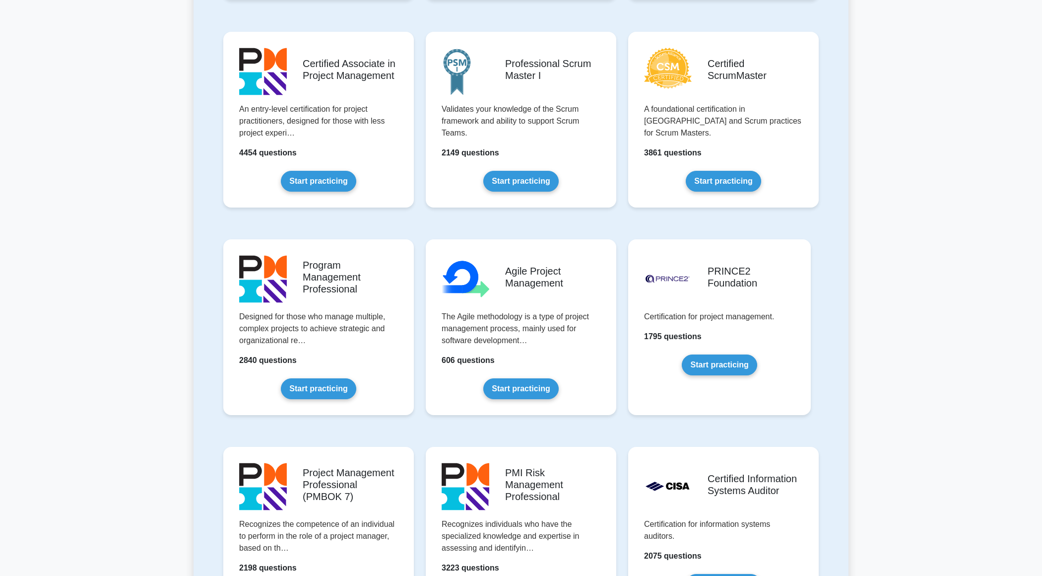
scroll to position [422, 0]
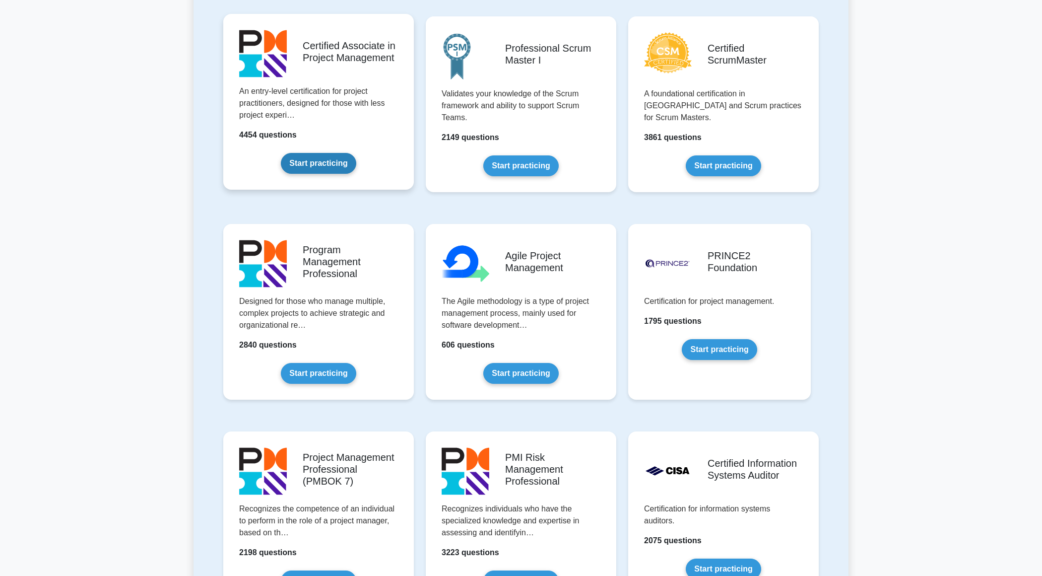
click at [326, 153] on link "Start practicing" at bounding box center [318, 163] width 75 height 21
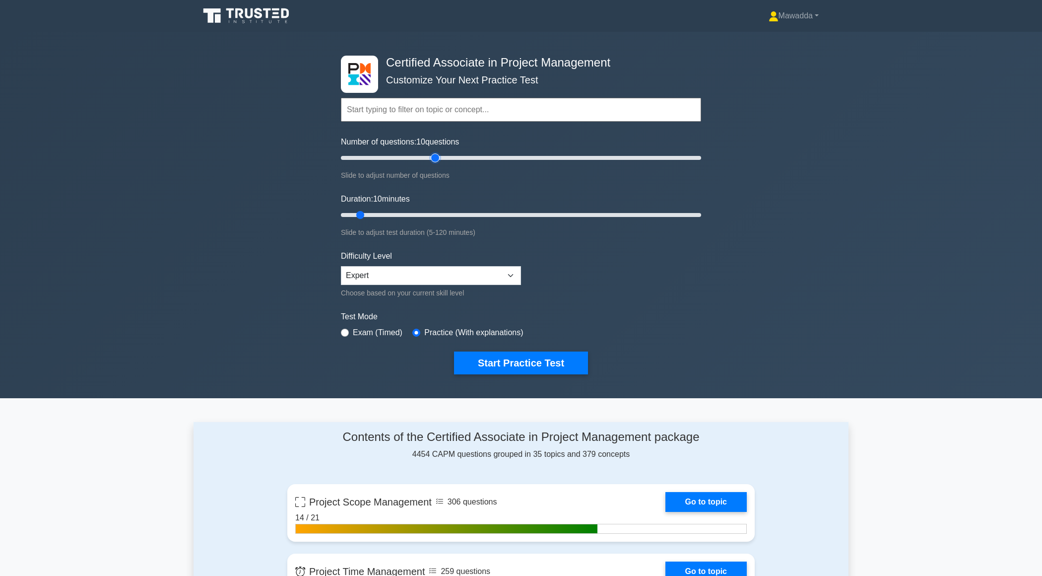
click at [434, 158] on input "Number of questions: 10 questions" at bounding box center [521, 158] width 360 height 12
click at [401, 158] on input "Number of questions: 55 questions" at bounding box center [521, 158] width 360 height 12
type input "30"
click at [391, 158] on input "Number of questions: 35 questions" at bounding box center [521, 158] width 360 height 12
